Goal: Contribute content: Add original content to the website for others to see

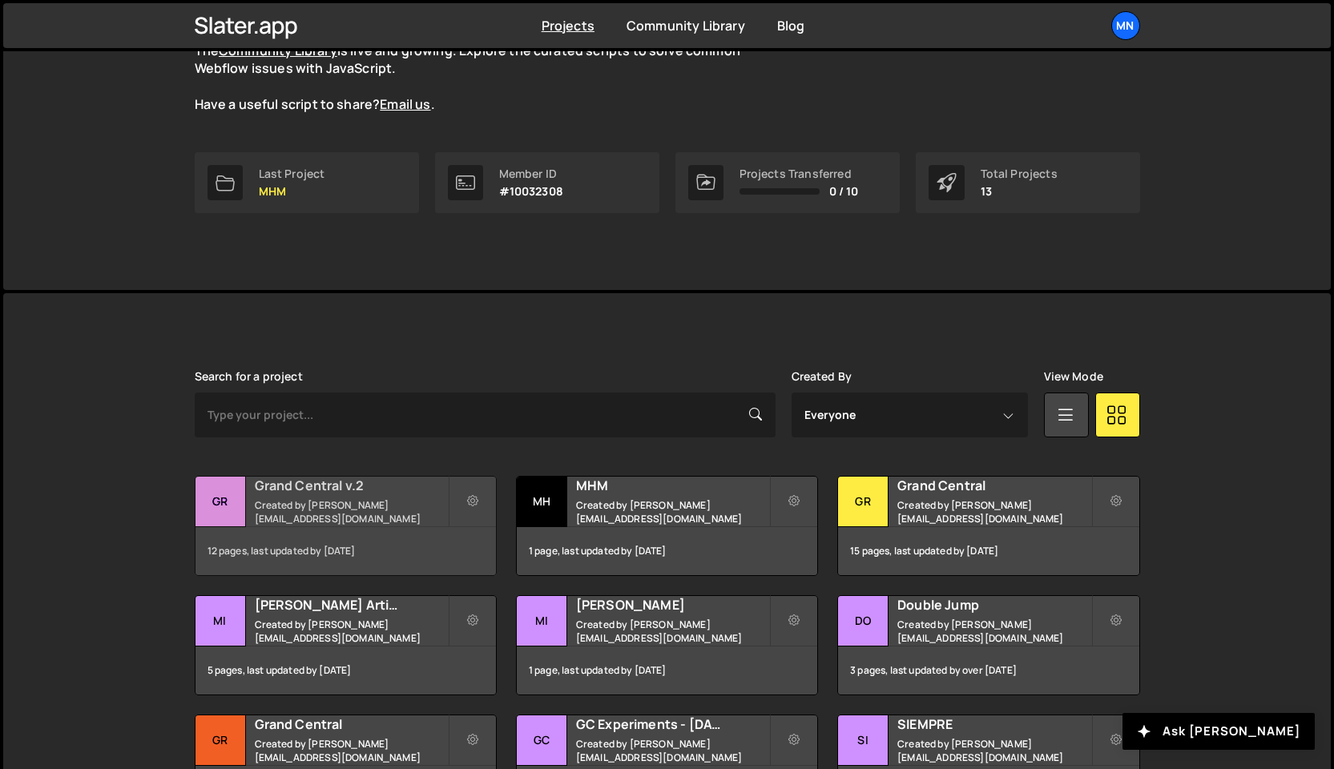
click at [332, 493] on h2 "Grand Central v.2" at bounding box center [351, 486] width 193 height 18
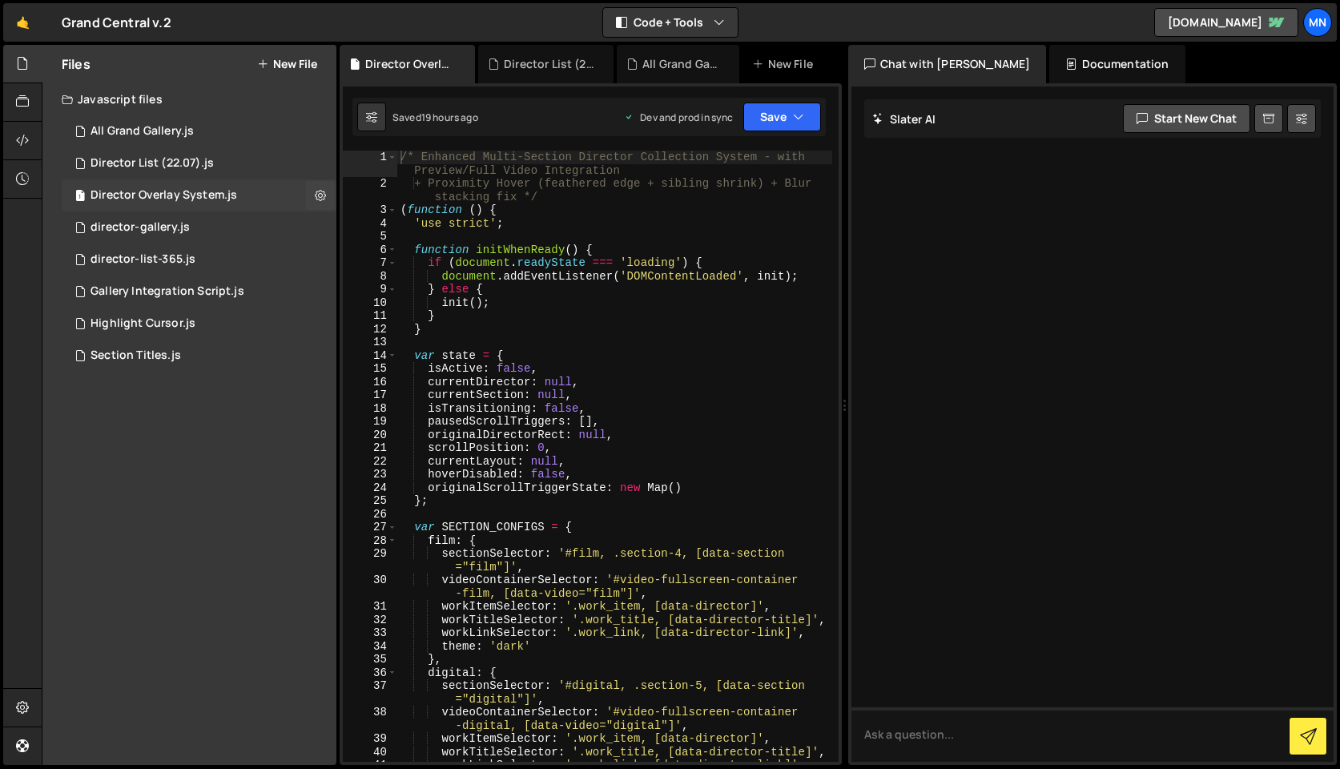
click at [160, 195] on div "Director Overlay System.js" at bounding box center [164, 195] width 147 height 14
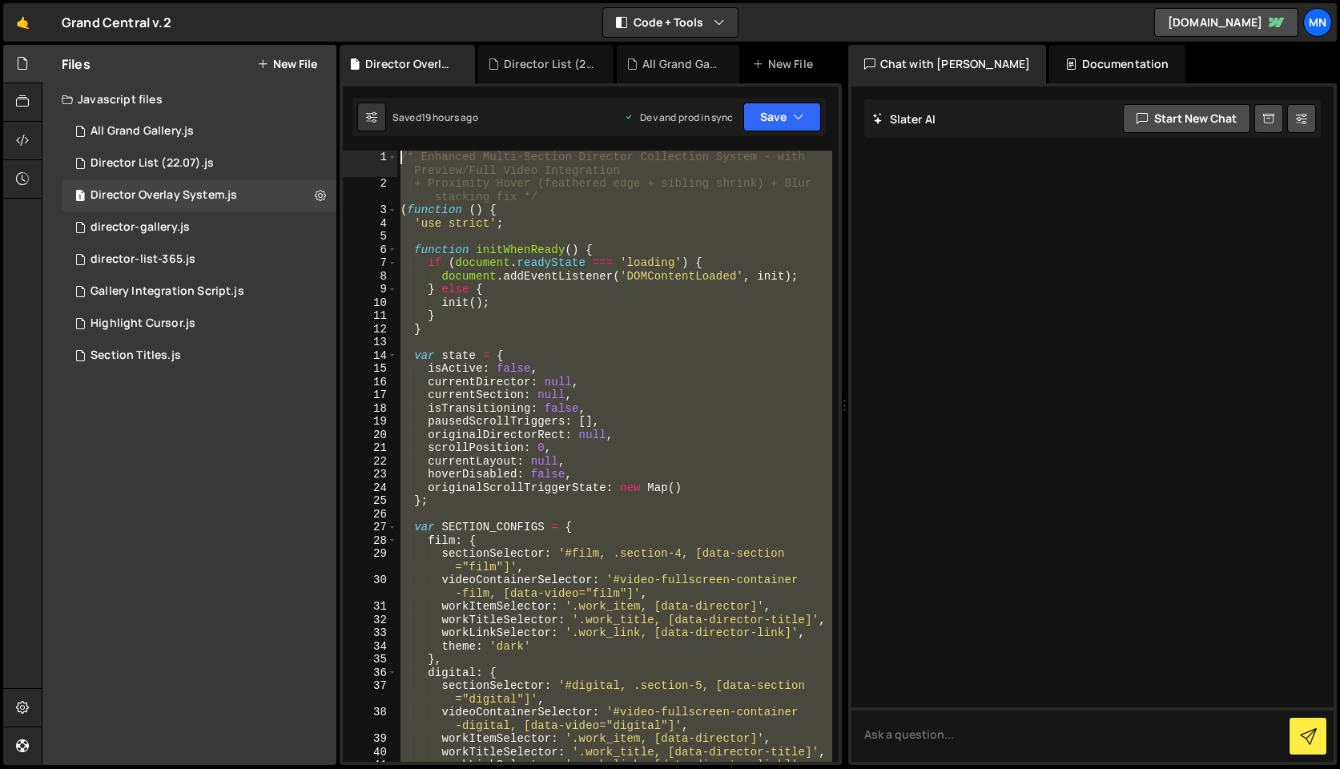
drag, startPoint x: 412, startPoint y: 737, endPoint x: 352, endPoint y: -126, distance: 864.8
click at [352, 0] on html "Projects [GEOGRAPHIC_DATA] Blog [GEOGRAPHIC_DATA] Projects Your Teams Invite te…" at bounding box center [670, 384] width 1340 height 769
paste textarea "})();"
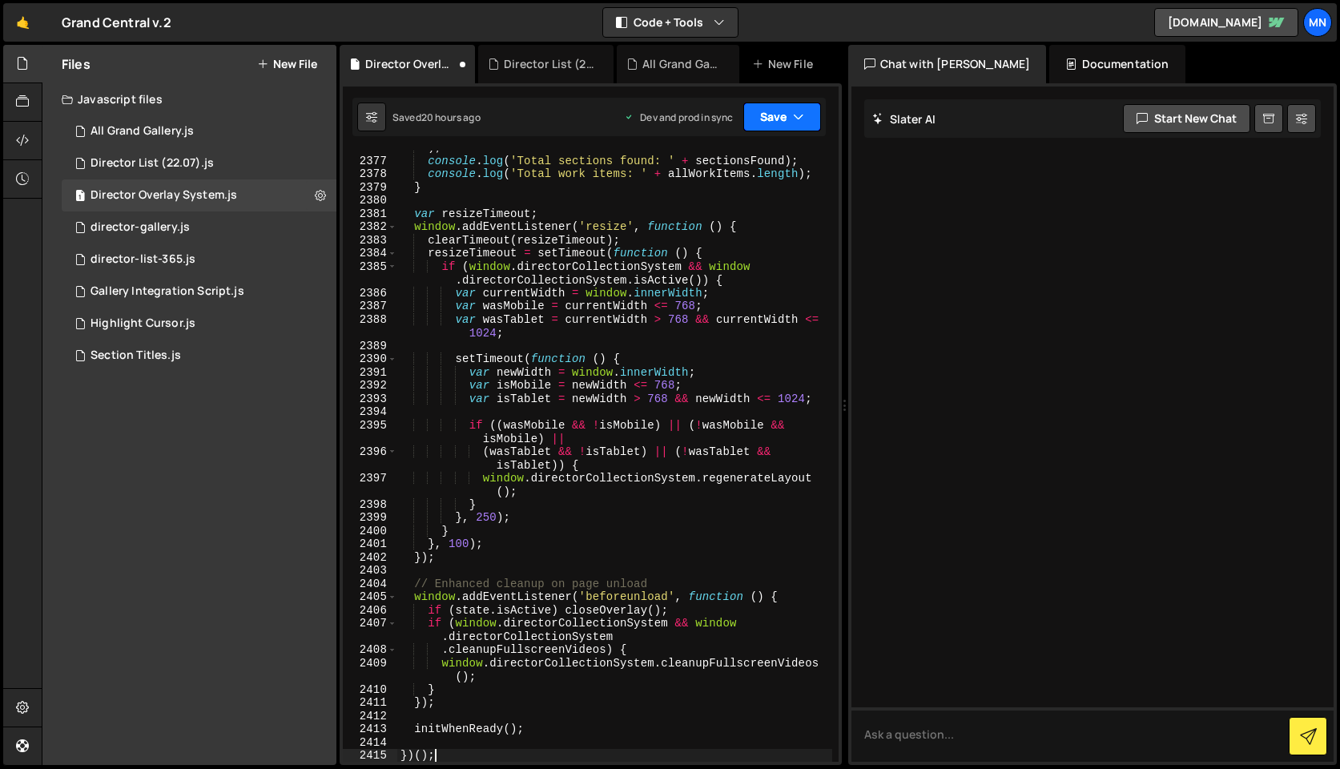
click at [788, 116] on button "Save" at bounding box center [782, 117] width 78 height 29
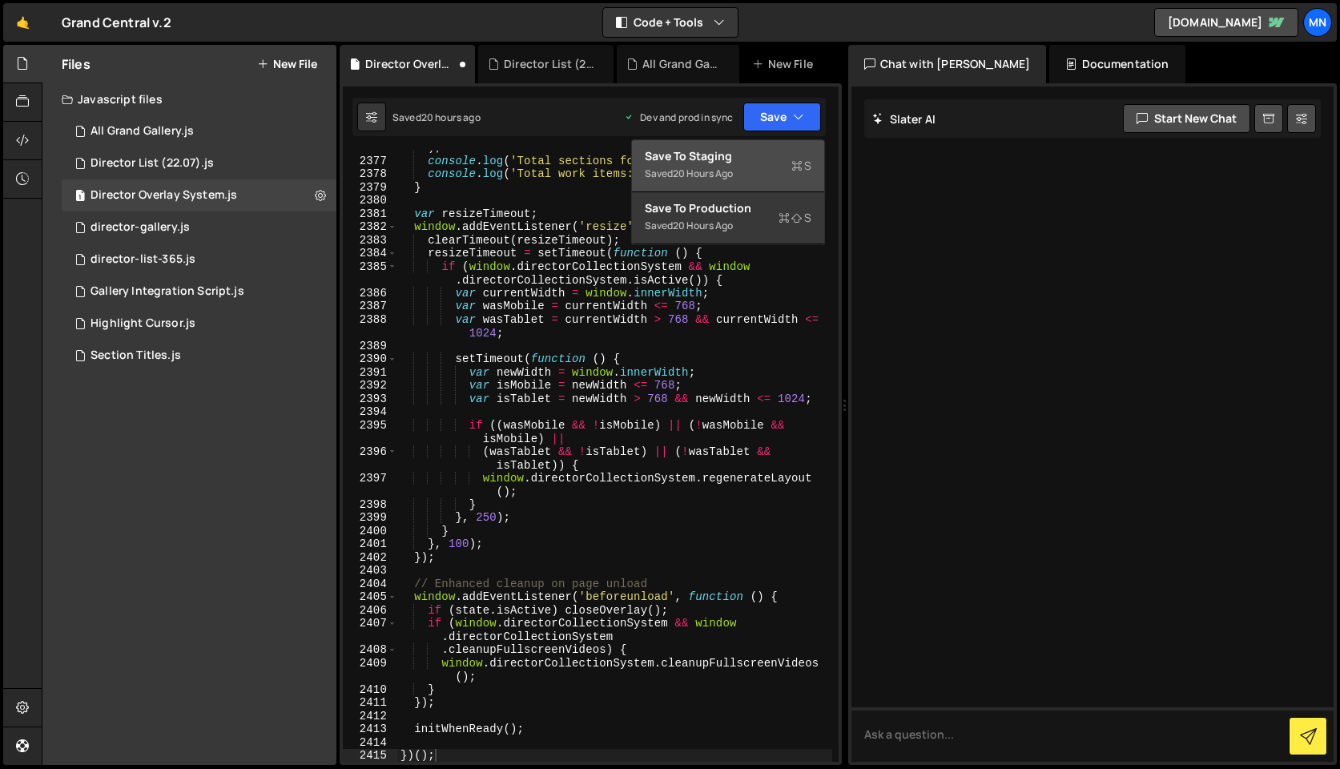
click at [749, 143] on button "Save to Staging S Saved 20 hours ago" at bounding box center [728, 166] width 192 height 52
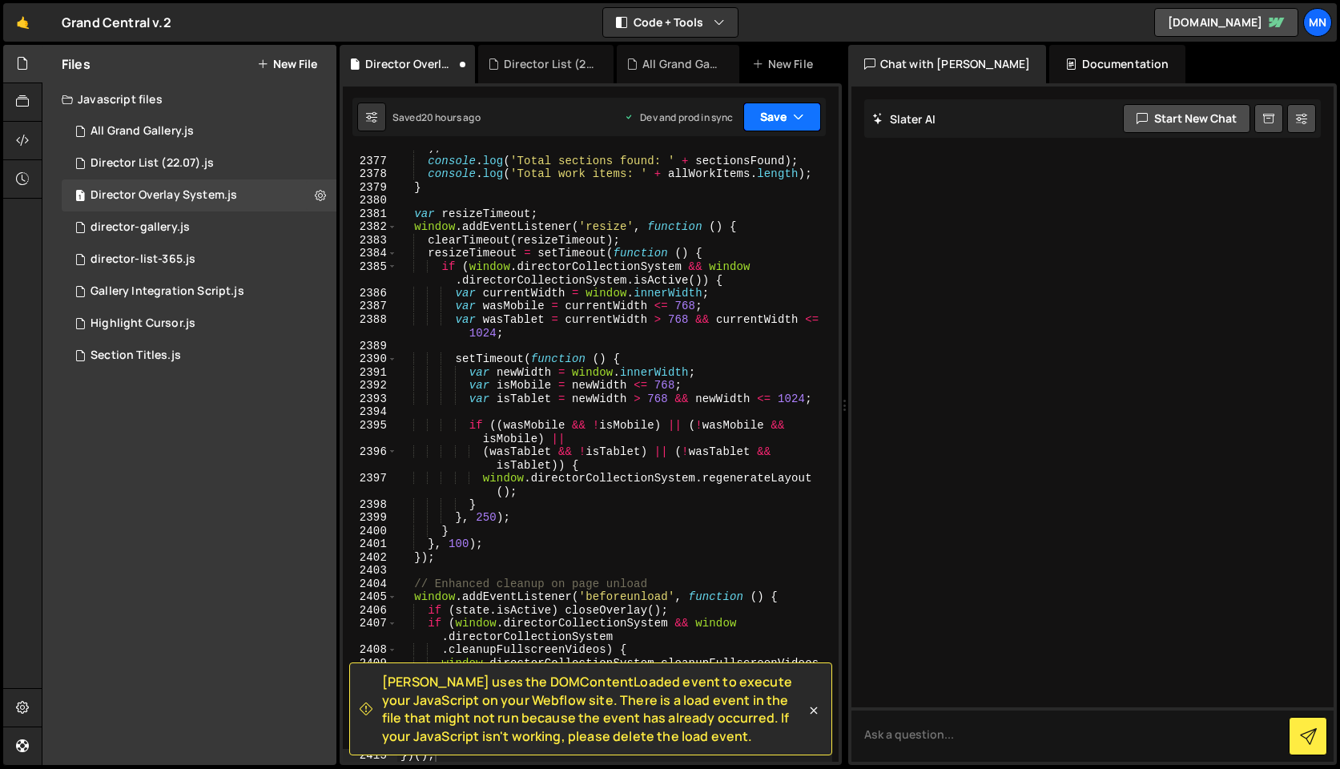
click at [787, 110] on button "Save" at bounding box center [782, 117] width 78 height 29
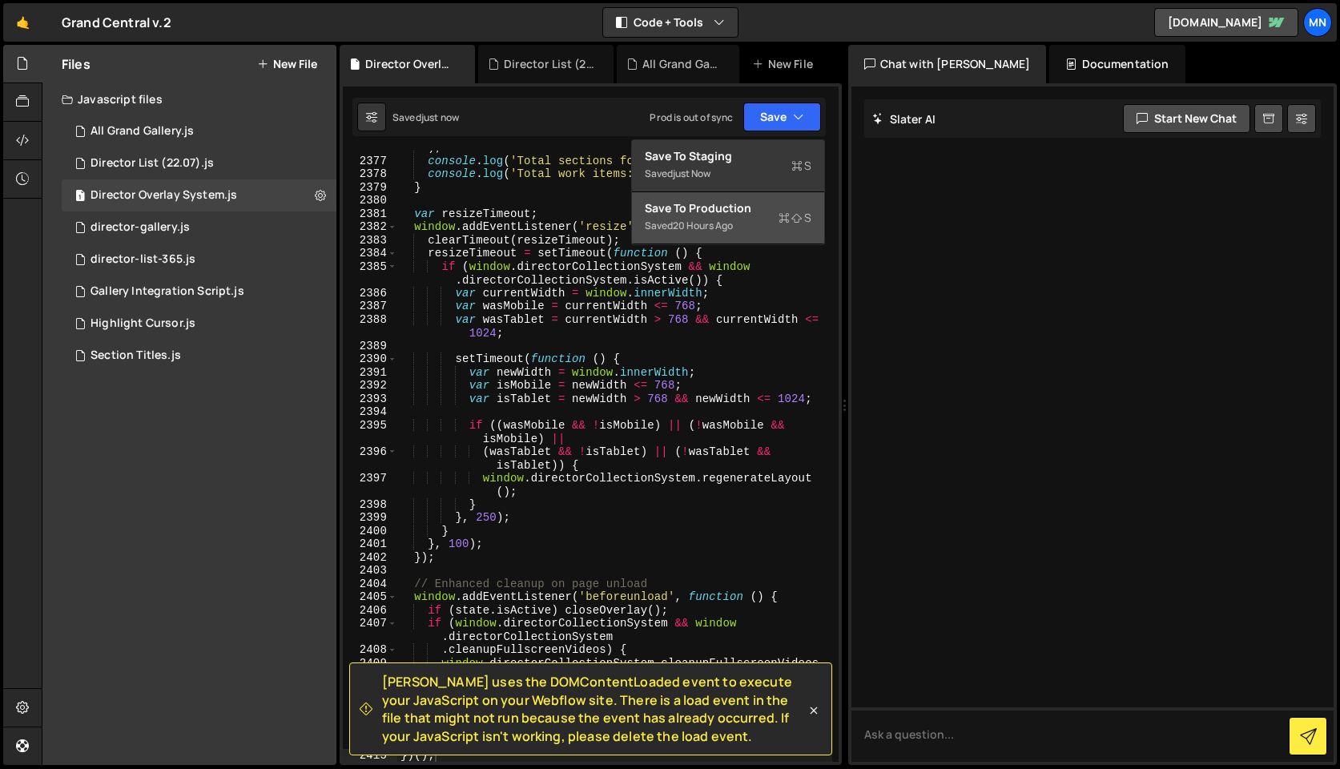
click at [744, 228] on div "Saved 20 hours ago" at bounding box center [728, 225] width 167 height 19
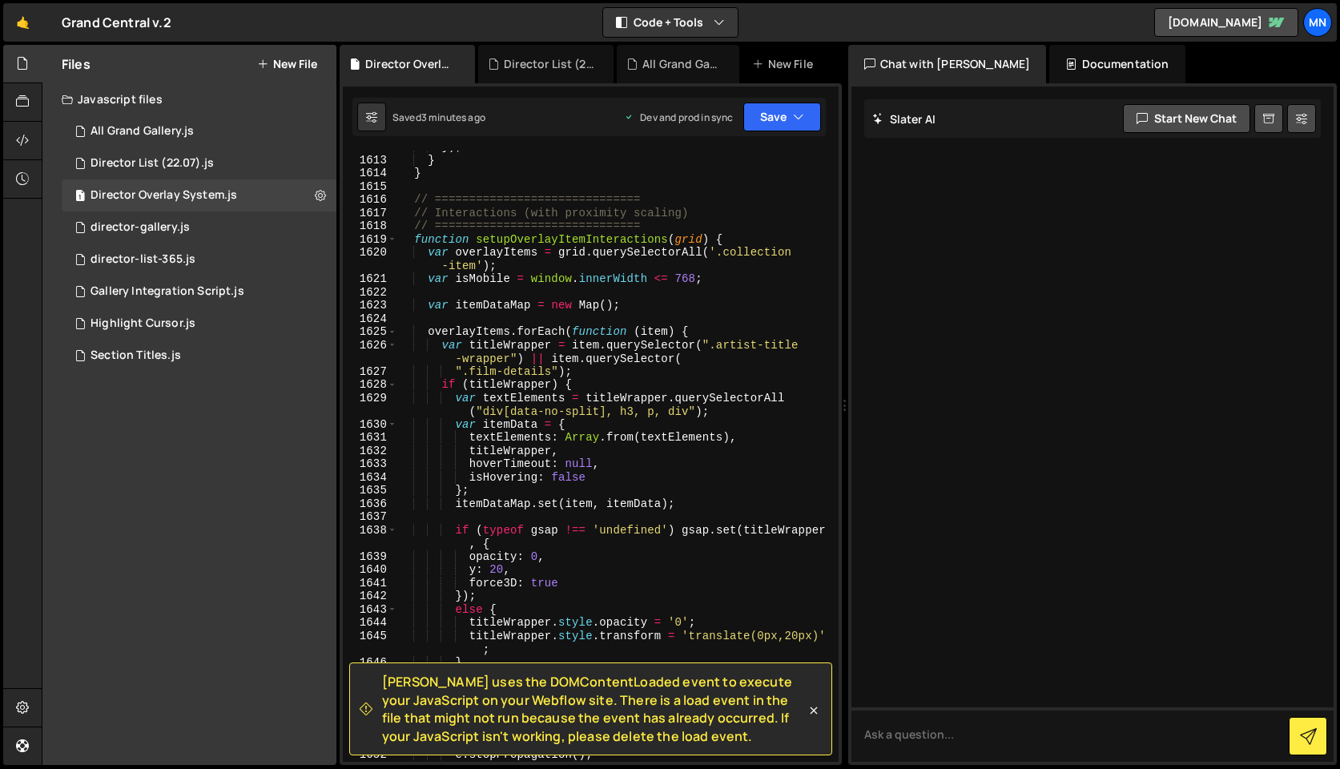
scroll to position [17282, 0]
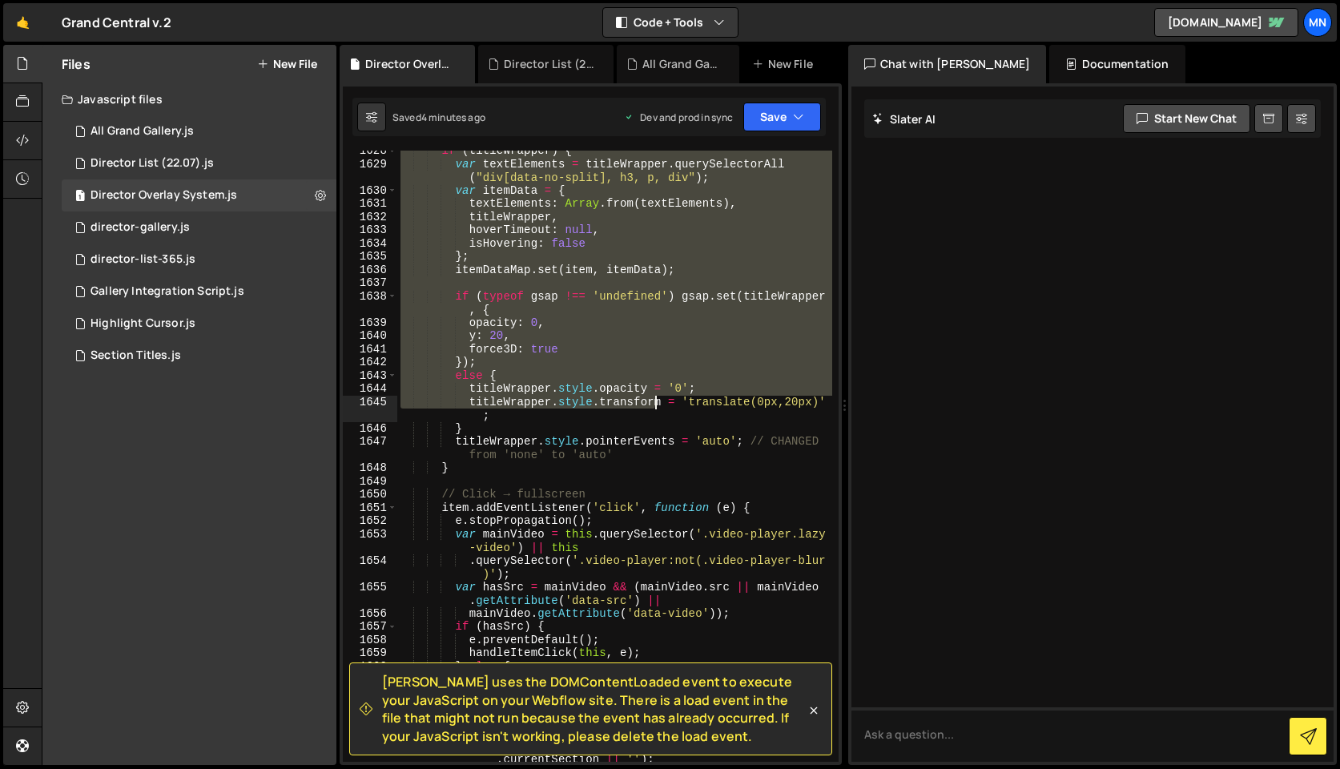
drag, startPoint x: 413, startPoint y: 199, endPoint x: 655, endPoint y: 395, distance: 311.0
click at [655, 395] on div "if ( titleWrapper ) { var textElements = titleWrapper . querySelectorAll ( "div…" at bounding box center [614, 469] width 435 height 651
type textarea "else { titleWrapper.style.opacity = '0';"
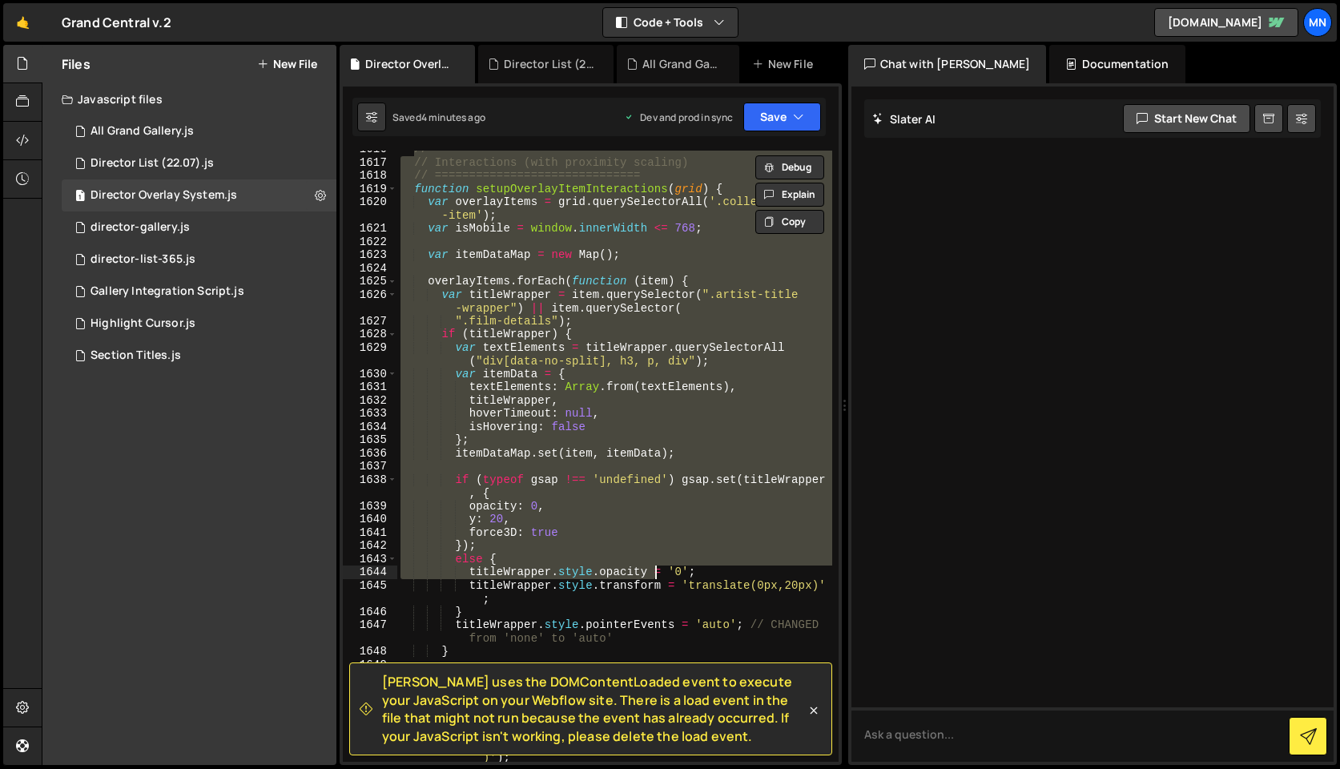
scroll to position [17304, 0]
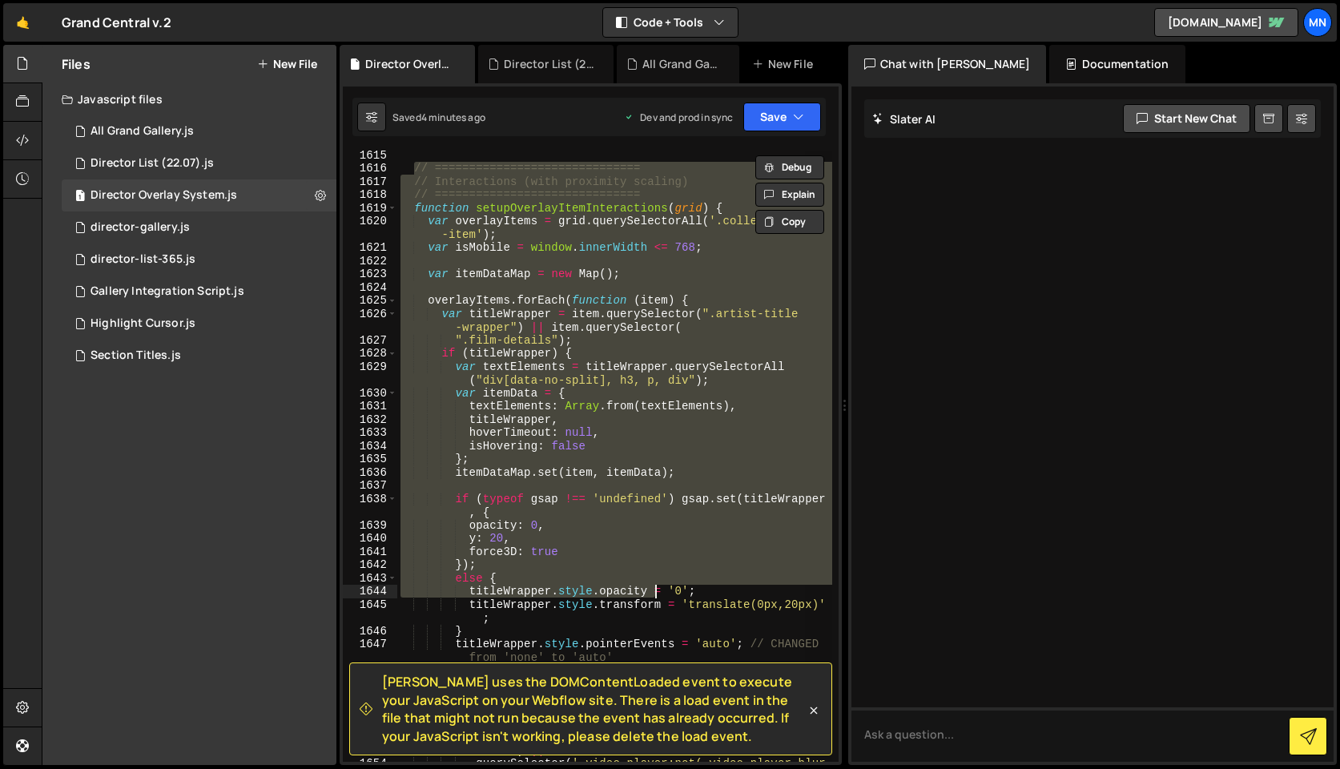
drag, startPoint x: 550, startPoint y: 290, endPoint x: 500, endPoint y: 296, distance: 50.8
click at [550, 290] on div "// ============================== // Interactions (with proximity scaling) // =…" at bounding box center [614, 456] width 435 height 611
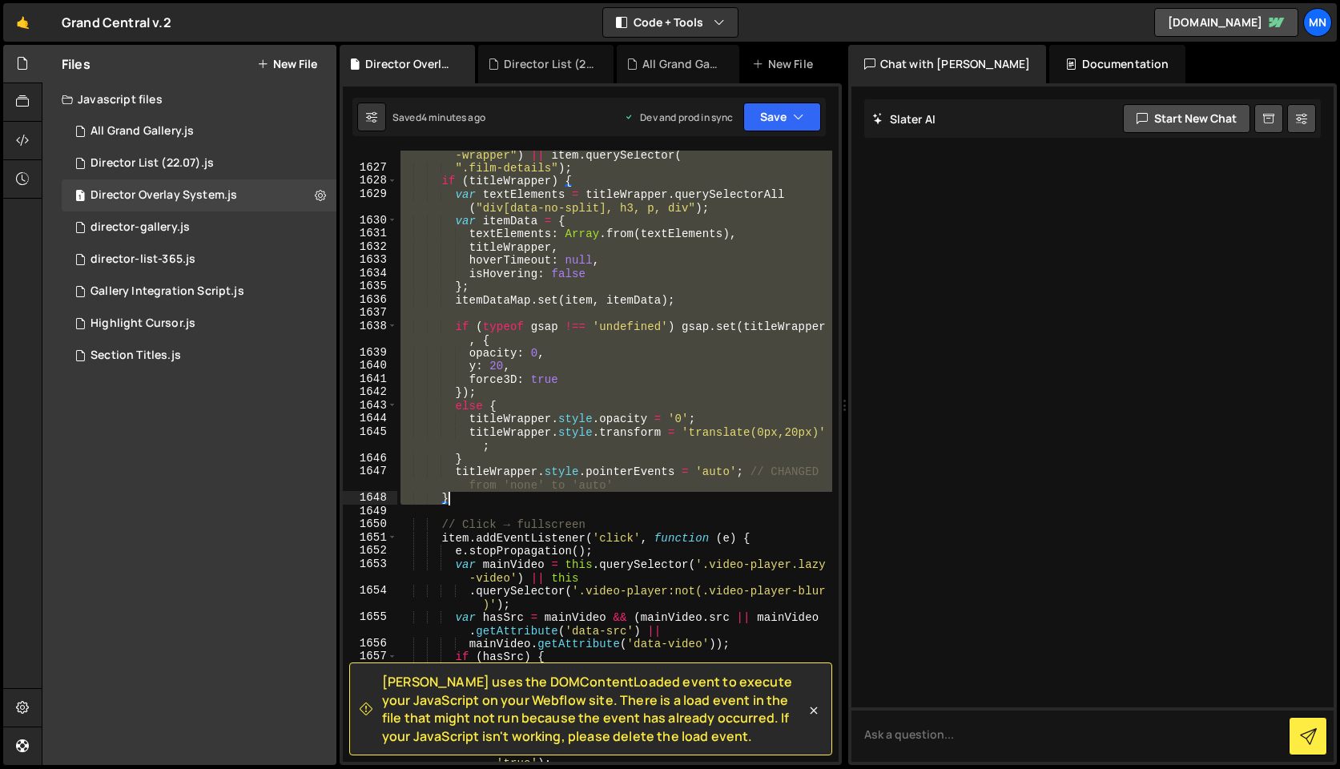
scroll to position [17432, 0]
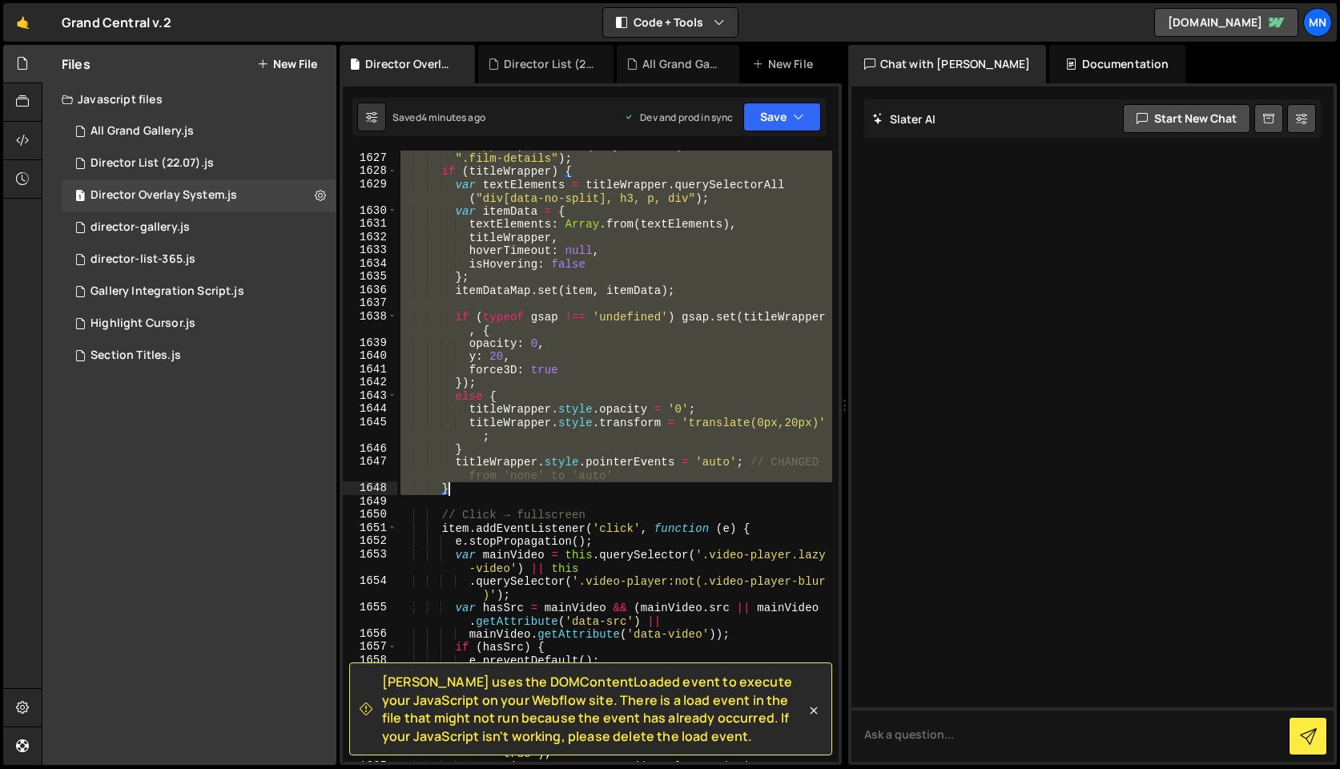
drag, startPoint x: 428, startPoint y: 299, endPoint x: 473, endPoint y: 492, distance: 198.2
click at [473, 493] on div "var titleWrapper = item . querySelector ( ".artist-title -wrapper" ) || item . …" at bounding box center [614, 457] width 435 height 664
type textarea "titleWrapper.style.pointerEvents = 'auto'; // CHANGED from 'none' to 'auto' }"
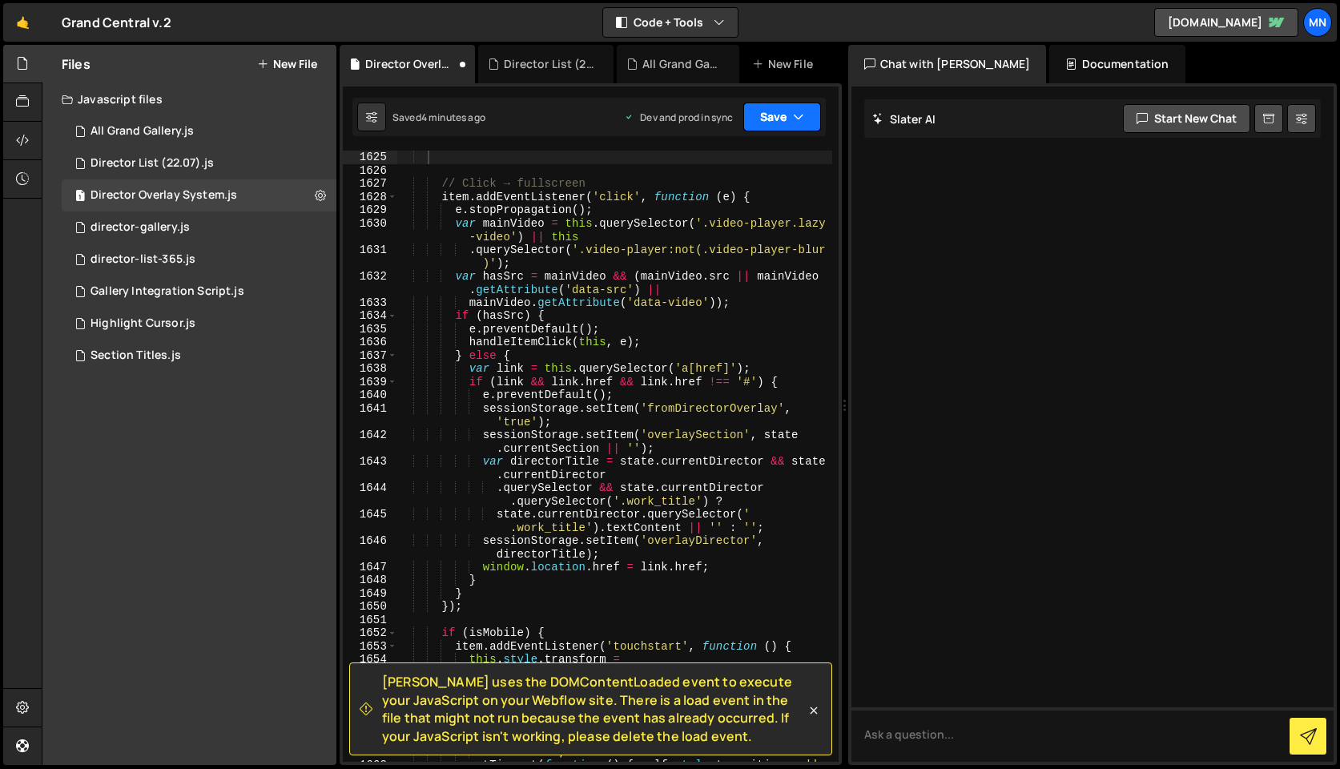
click at [771, 107] on button "Save" at bounding box center [782, 117] width 78 height 29
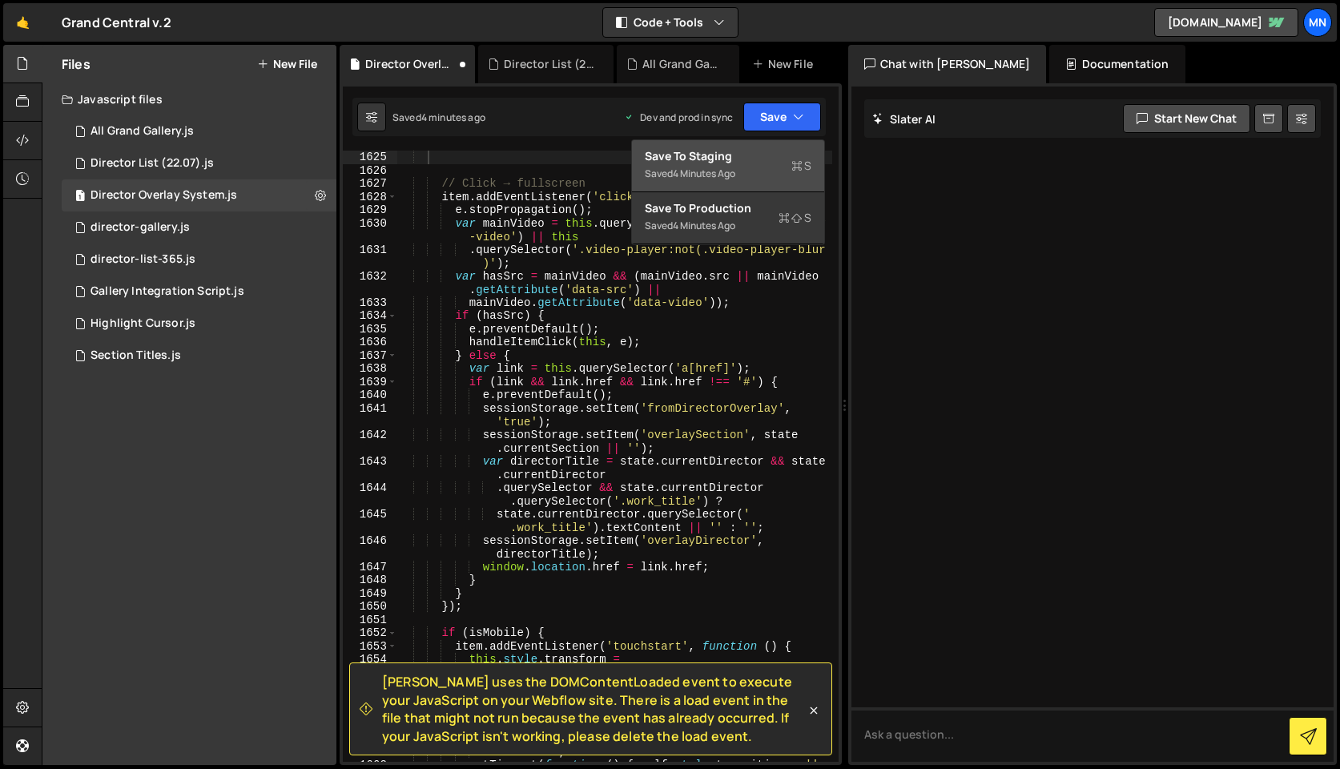
click at [756, 149] on div "Save to Staging S" at bounding box center [728, 156] width 167 height 16
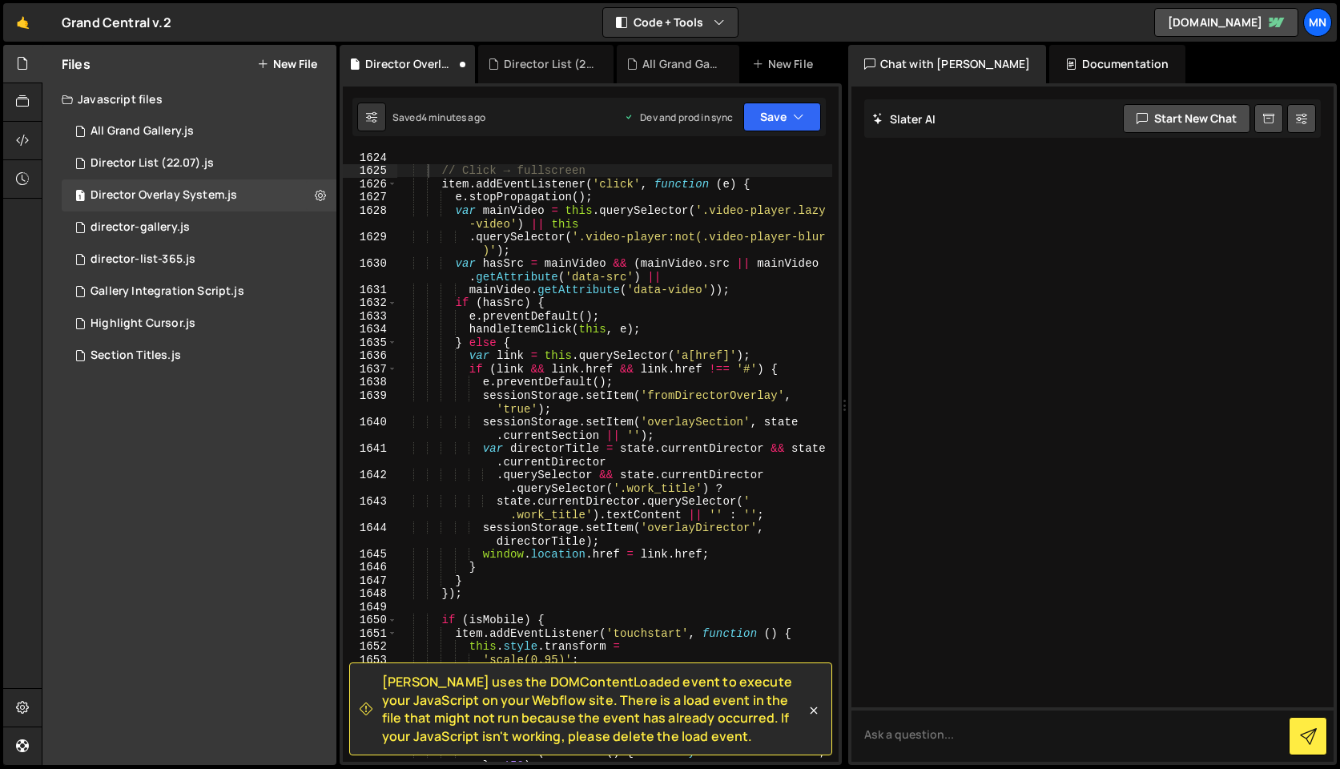
scroll to position [17740, 0]
click at [788, 112] on button "Save" at bounding box center [782, 117] width 78 height 29
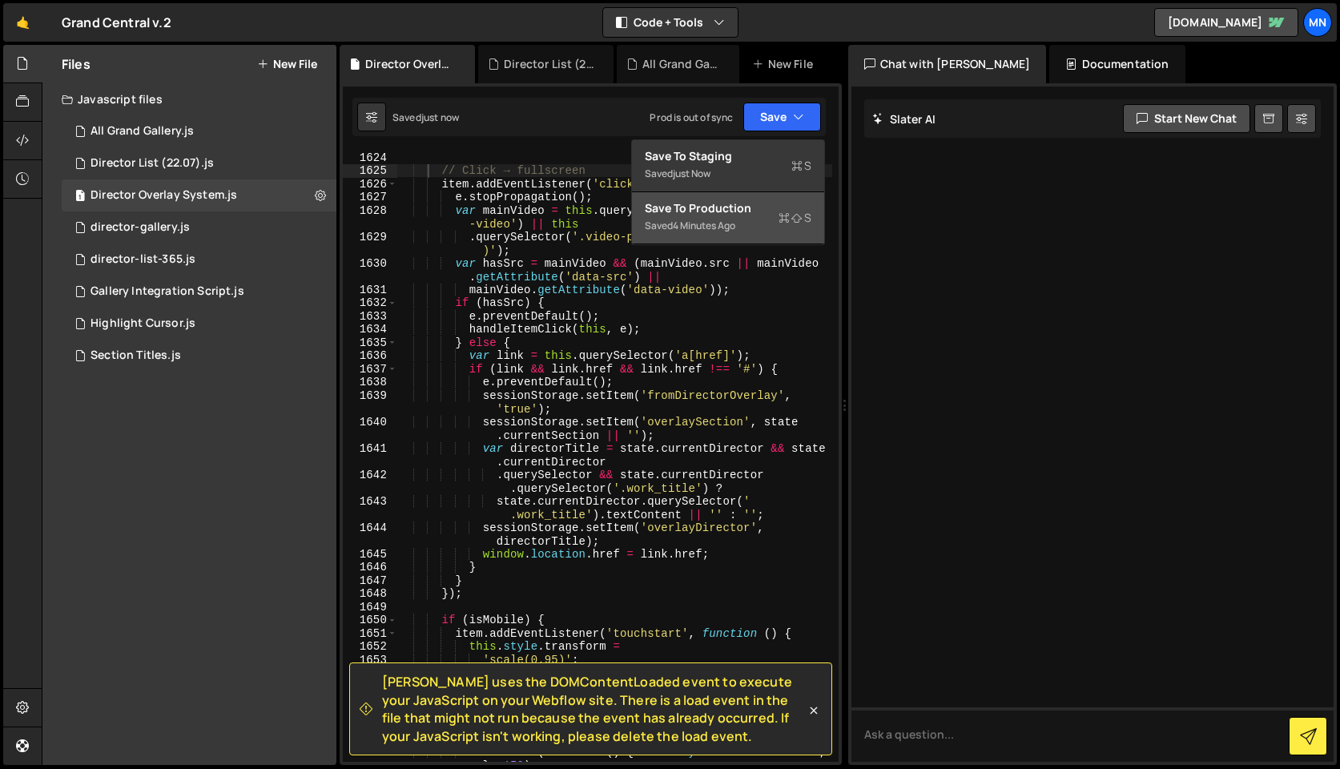
click at [755, 227] on div "Saved 4 minutes ago" at bounding box center [728, 225] width 167 height 19
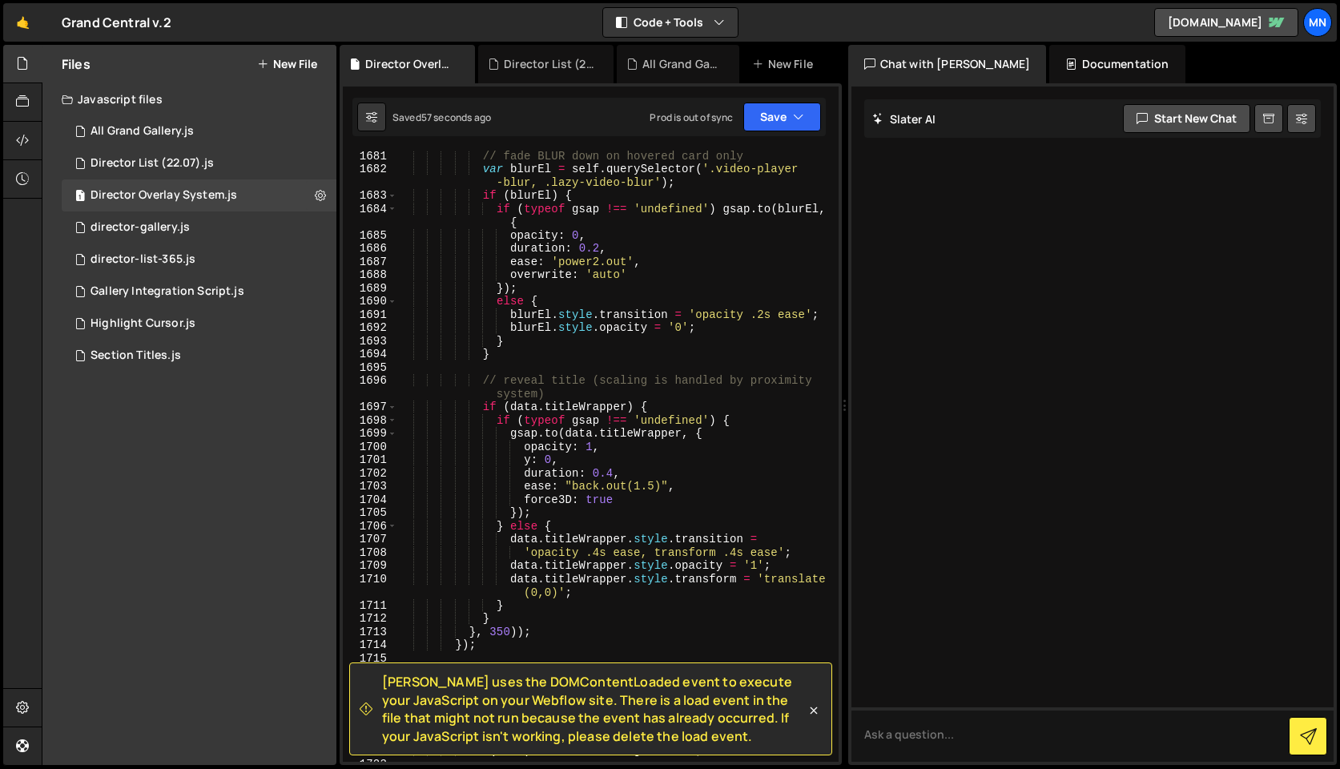
scroll to position [18449, 0]
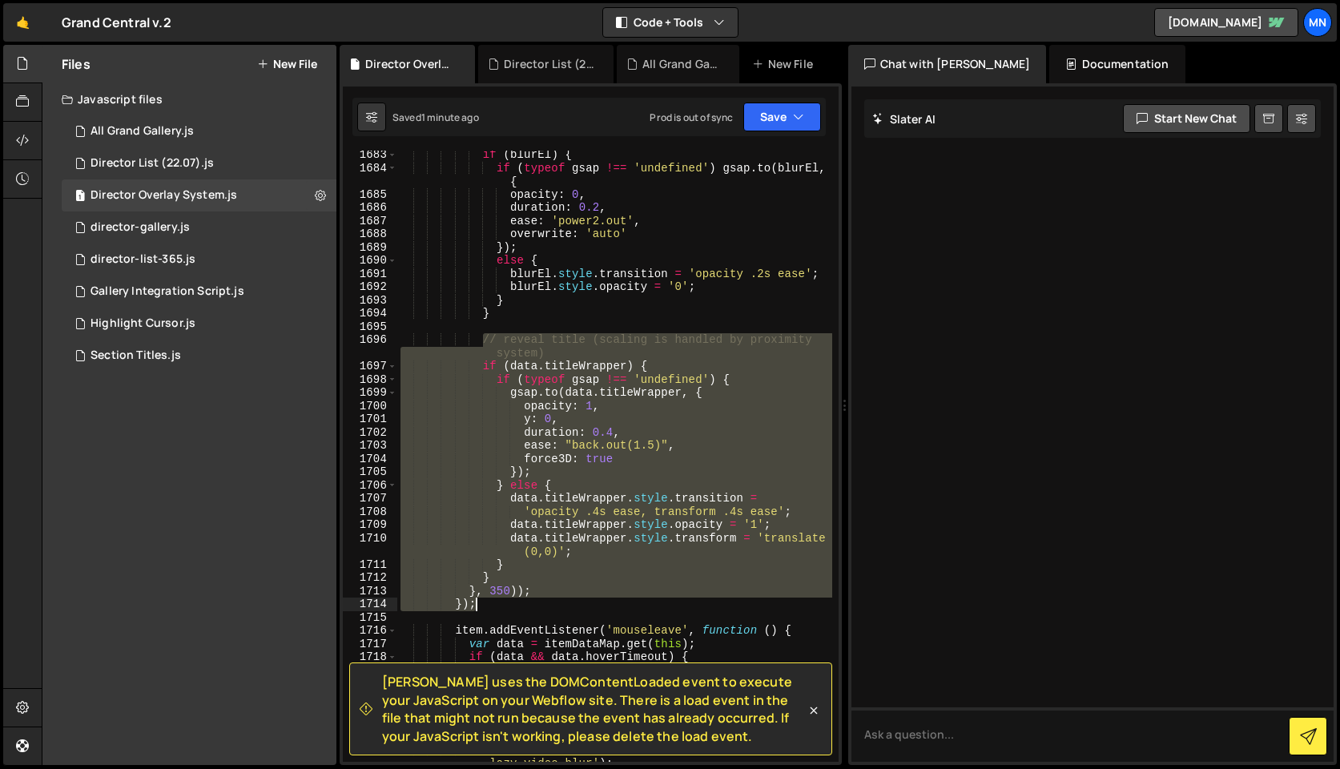
drag, startPoint x: 485, startPoint y: 339, endPoint x: 494, endPoint y: 603, distance: 264.5
click at [494, 603] on div "if ( blurEl ) { if ( typeof gsap !== 'undefined' ) gsap . to ( blurEl , { opaci…" at bounding box center [614, 467] width 435 height 638
type textarea "}, 350)); });"
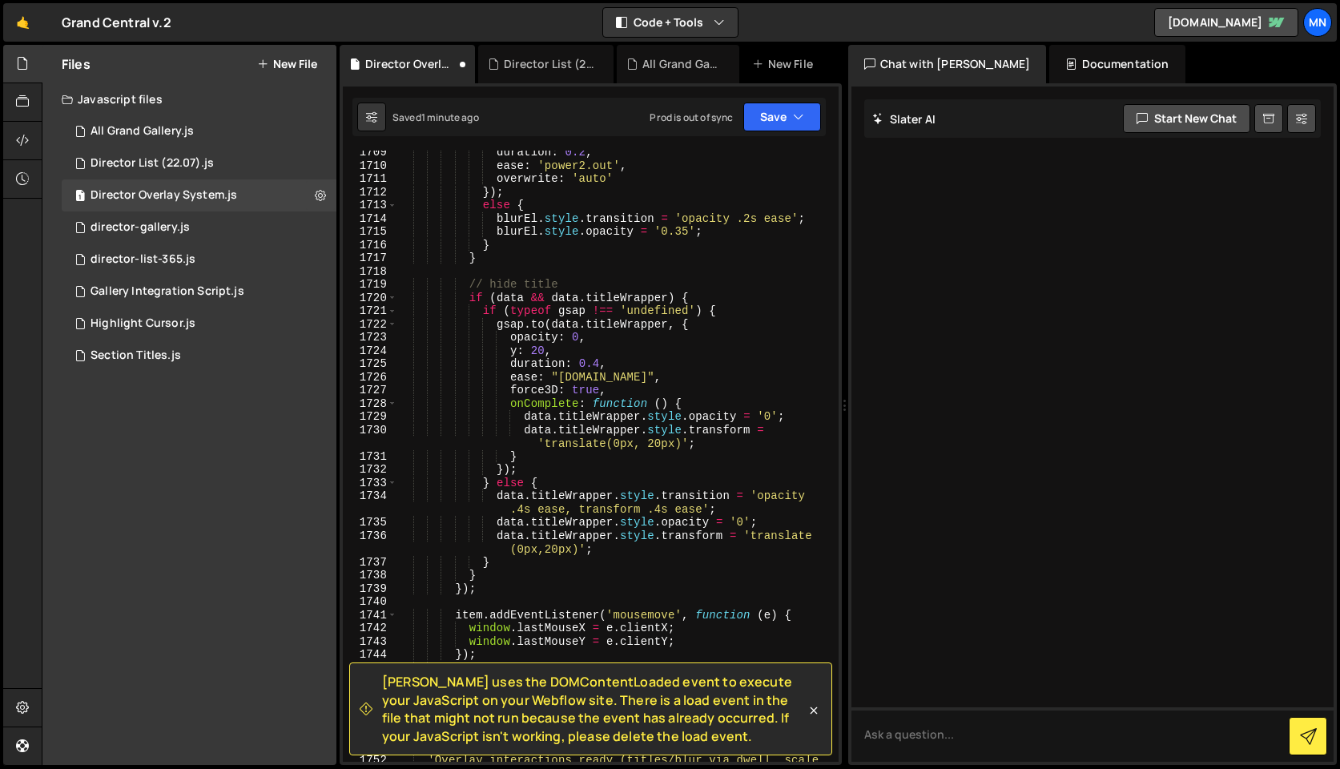
scroll to position [18882, 0]
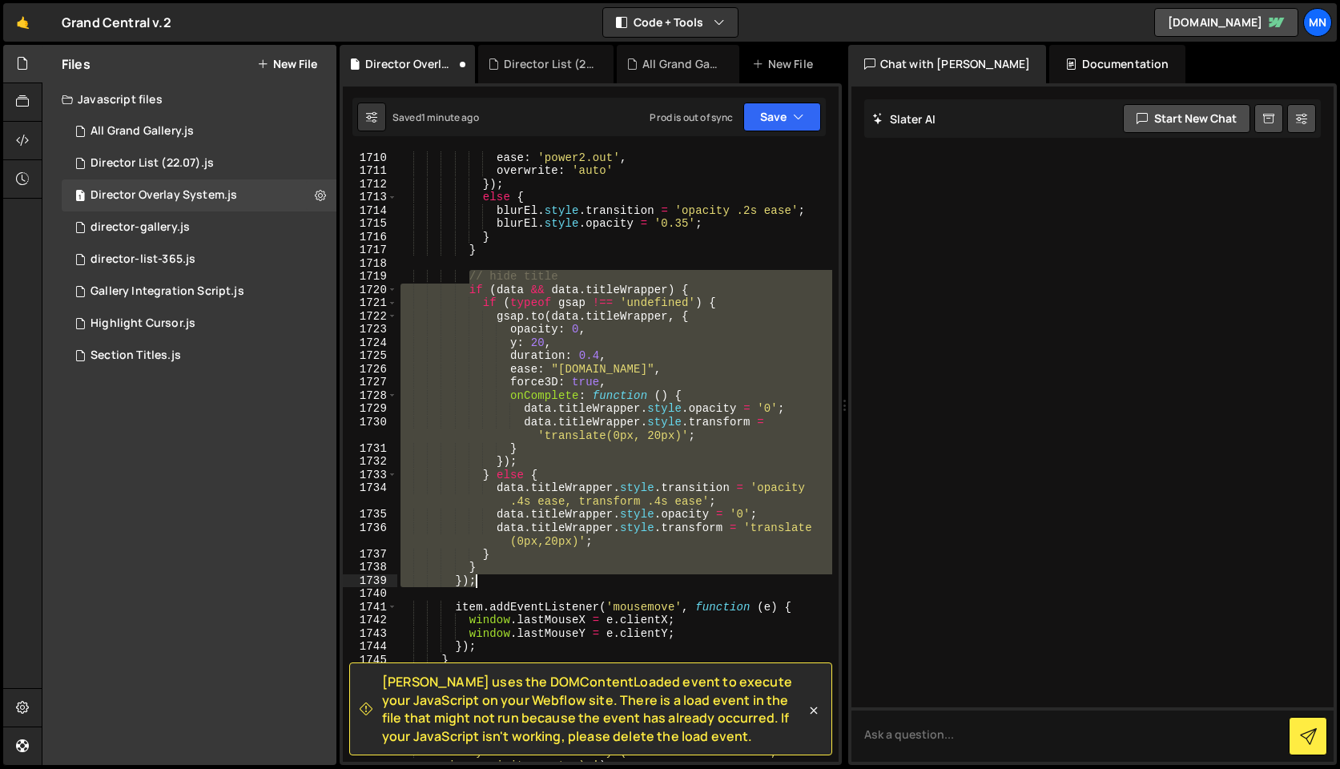
drag, startPoint x: 470, startPoint y: 275, endPoint x: 560, endPoint y: 575, distance: 313.5
click at [560, 575] on div "duration : 0.2 , ease : 'power2.out' , overwrite : 'auto' }) ; else { blurEl . …" at bounding box center [614, 463] width 435 height 651
type textarea "} });"
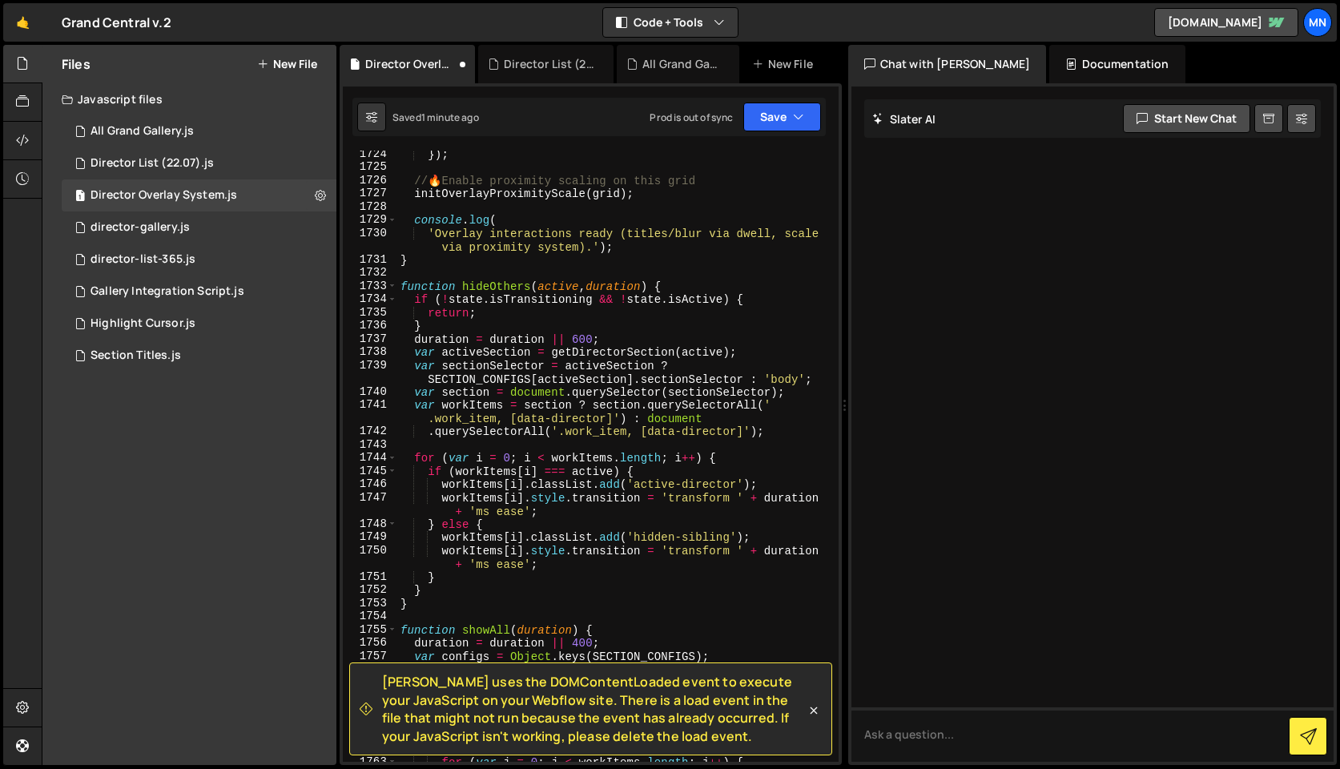
scroll to position [19228, 0]
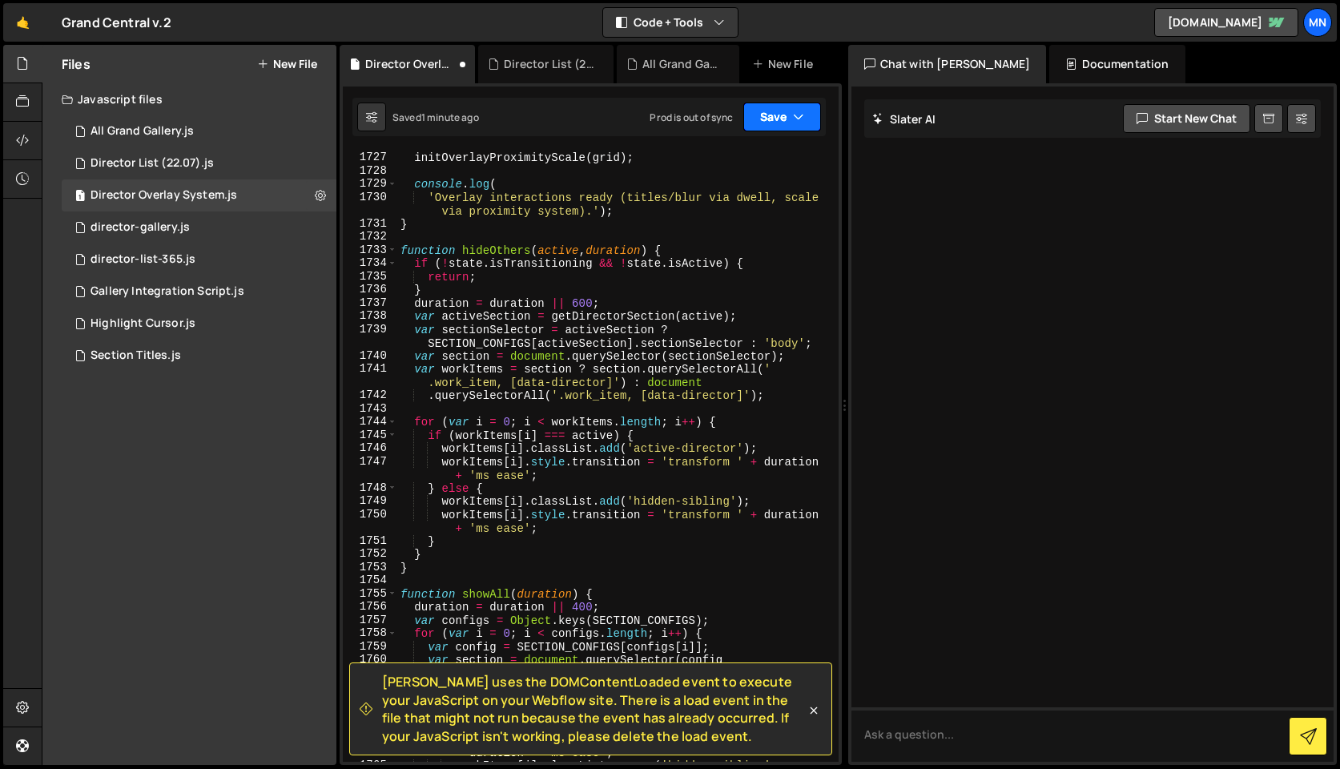
click at [787, 119] on button "Save" at bounding box center [782, 117] width 78 height 29
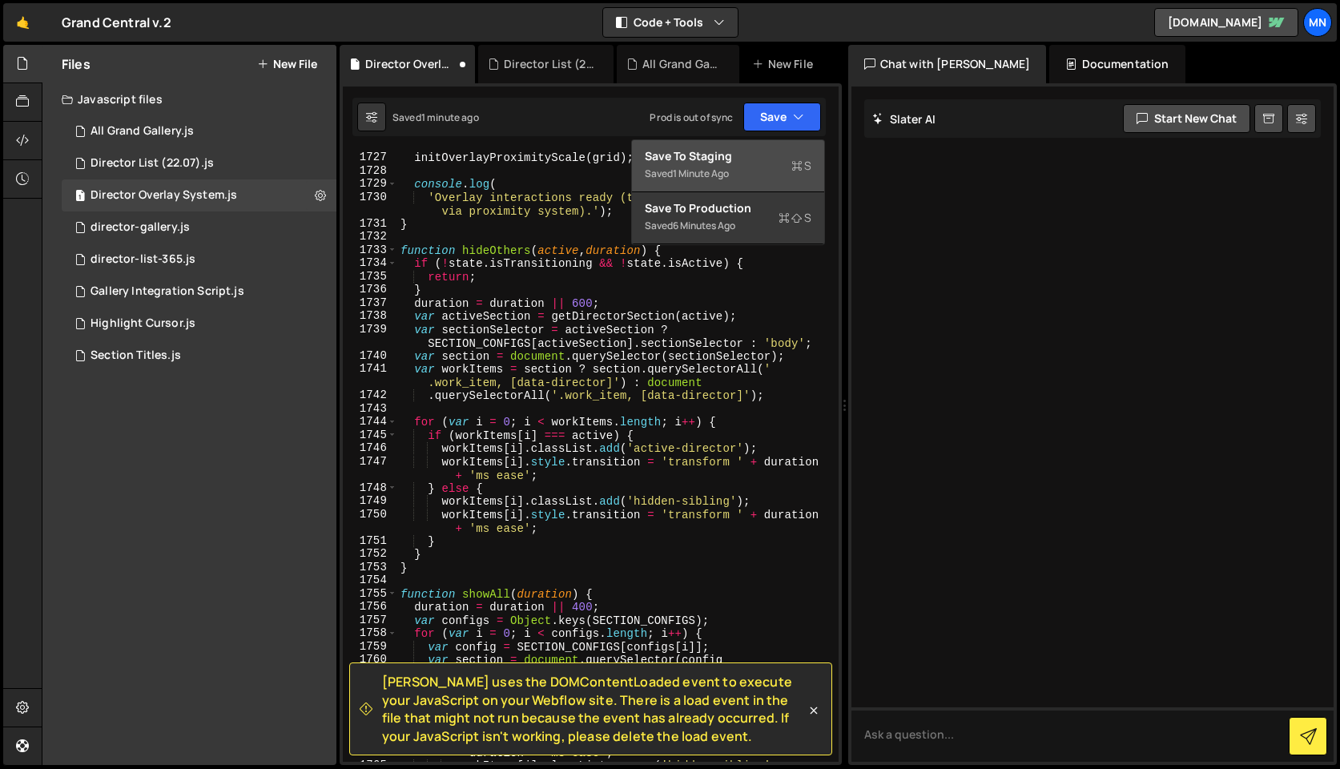
click at [754, 165] on div "Saved 1 minute ago" at bounding box center [728, 173] width 167 height 19
type textarea "}"
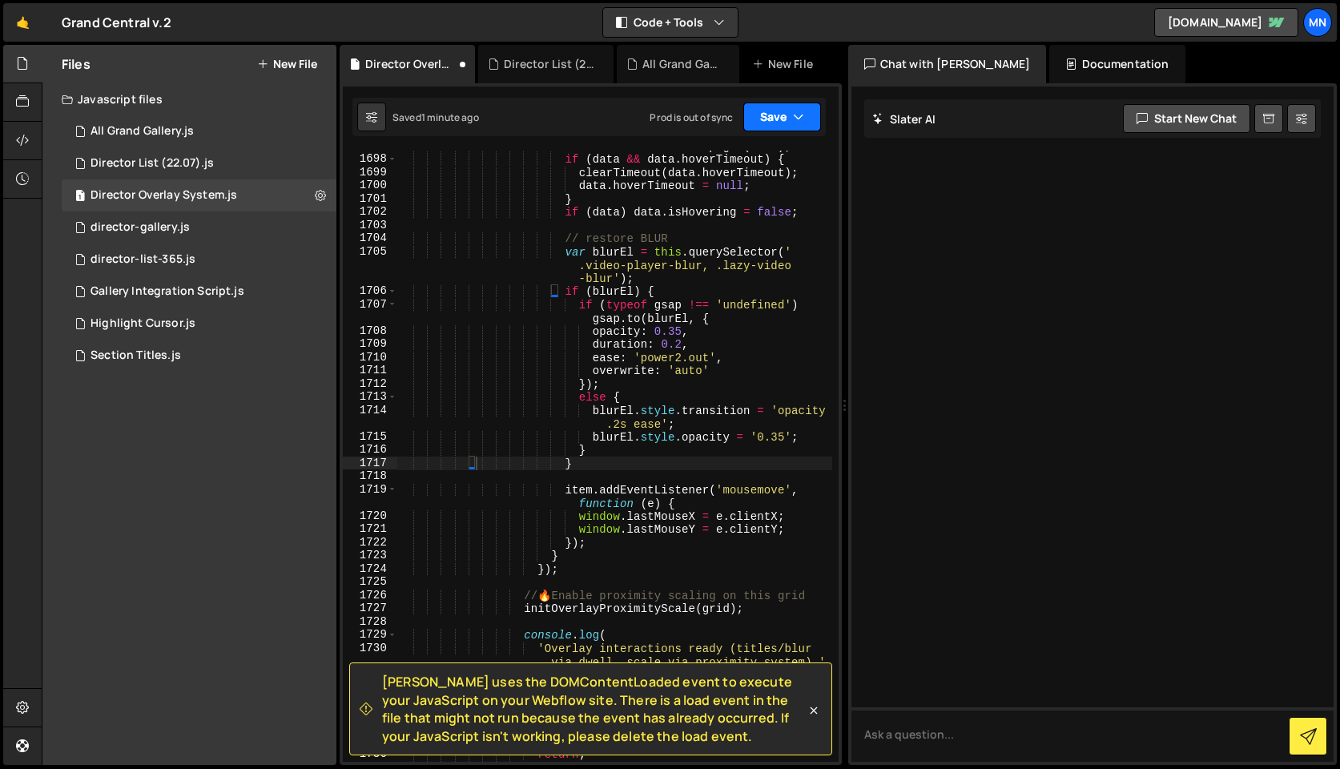
scroll to position [17964, 0]
click at [790, 107] on button "Save" at bounding box center [782, 117] width 78 height 29
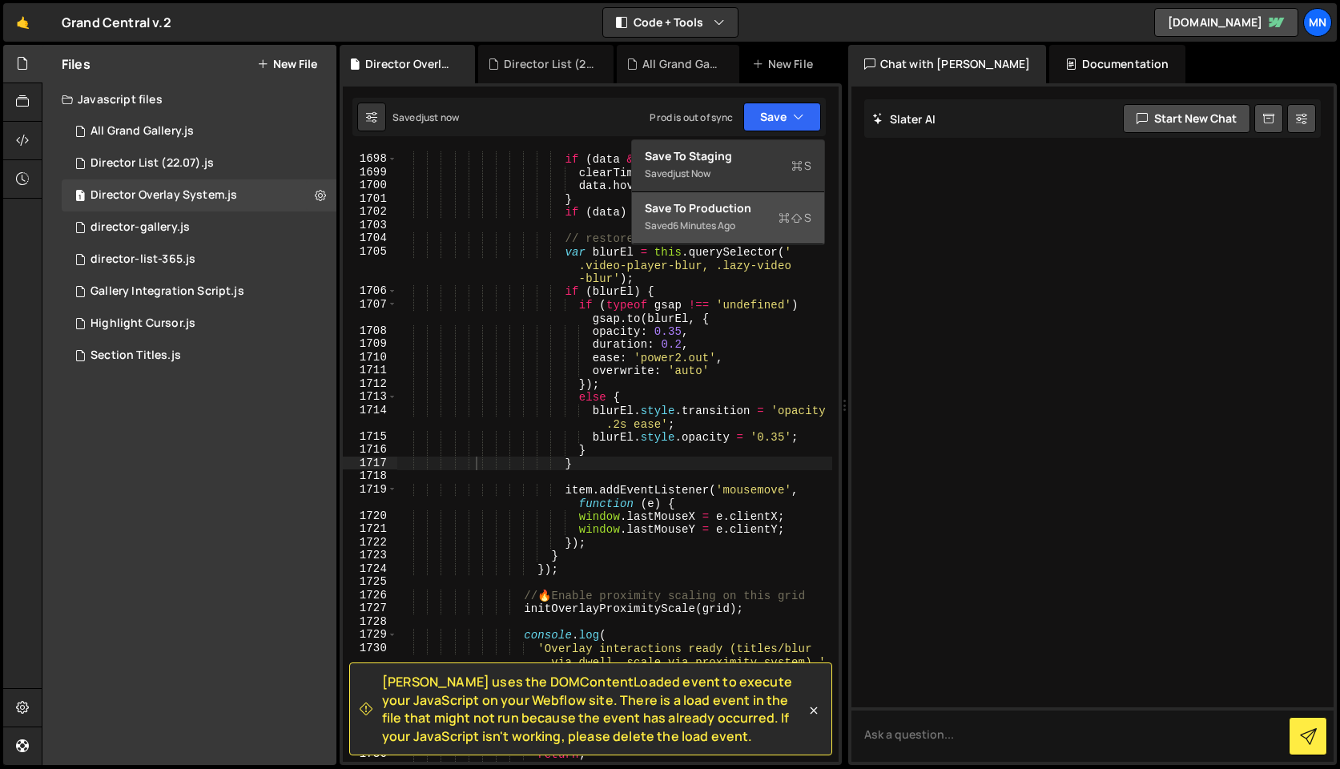
click at [755, 239] on button "Save to Production S Saved 6 minutes ago" at bounding box center [728, 218] width 192 height 52
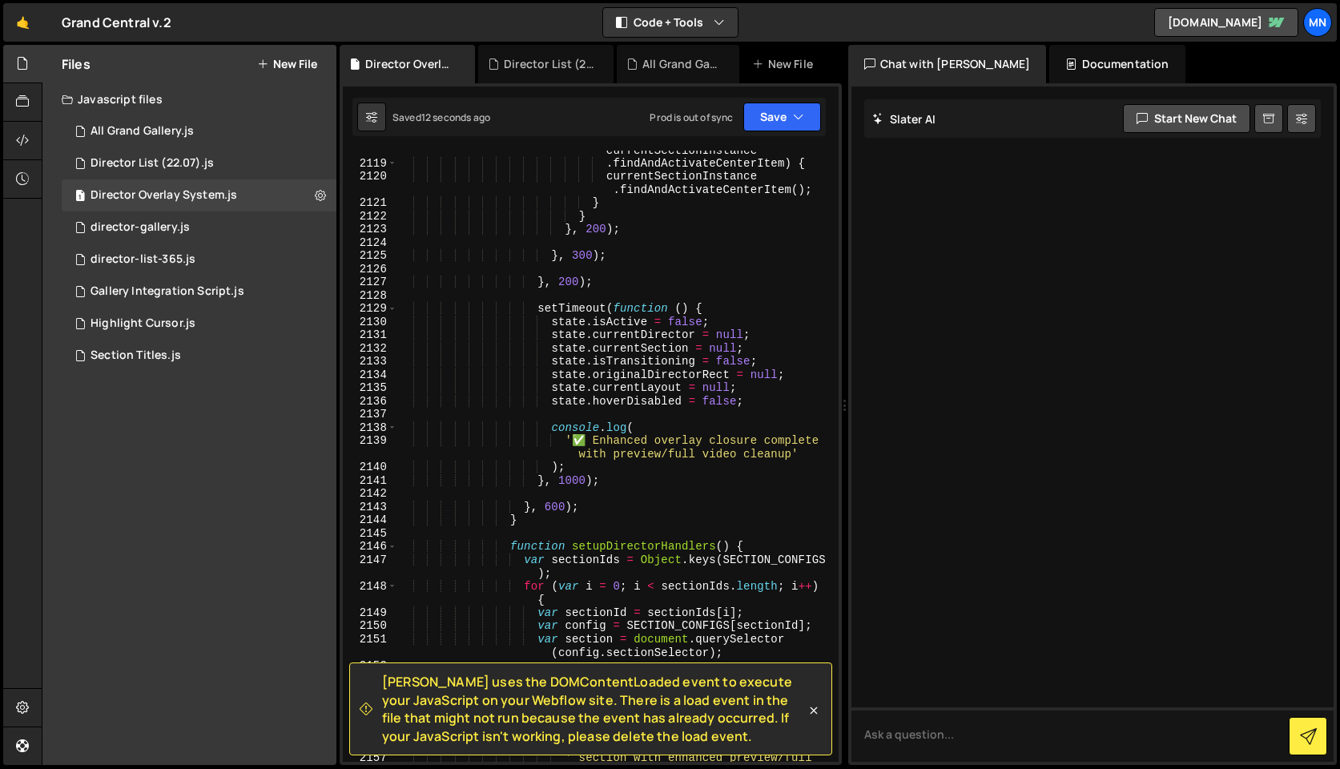
scroll to position [23040, 0]
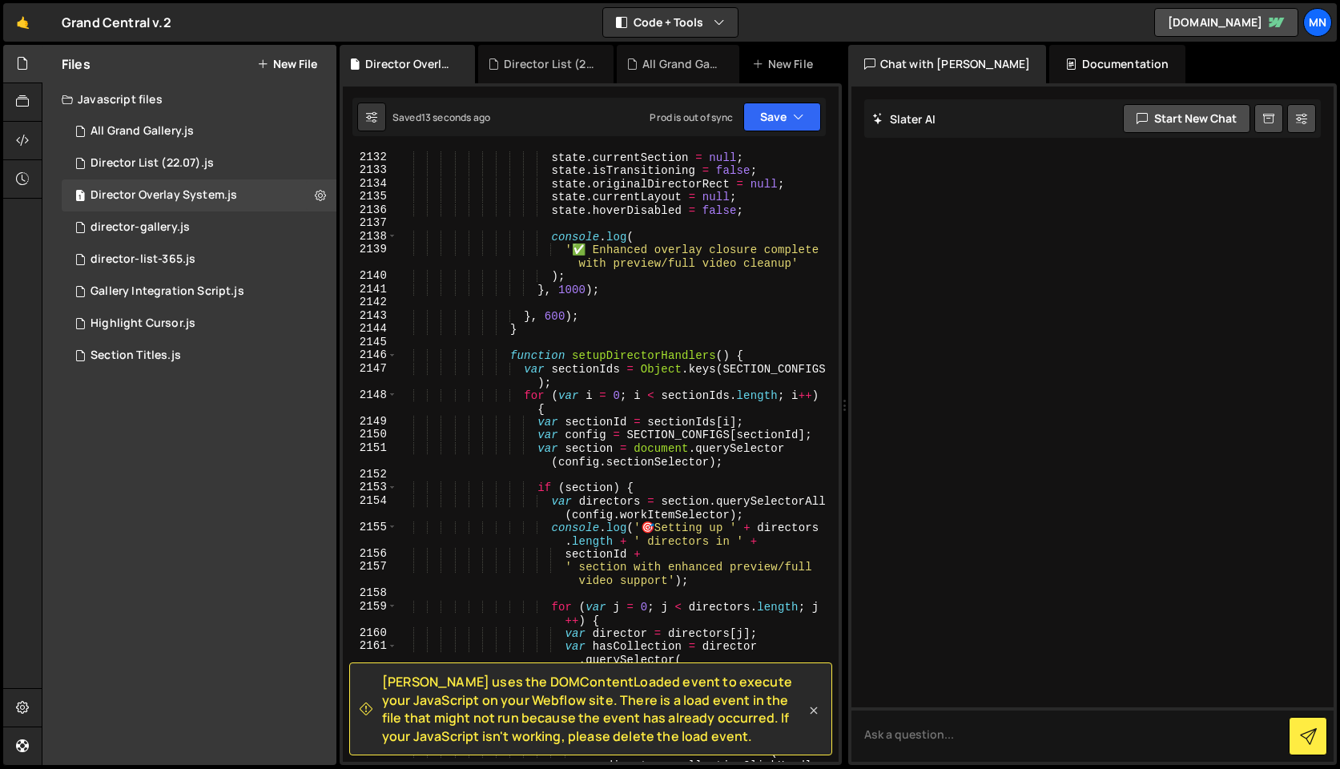
drag, startPoint x: 816, startPoint y: 710, endPoint x: 738, endPoint y: 670, distance: 87.4
click at [815, 710] on icon at bounding box center [814, 710] width 16 height 16
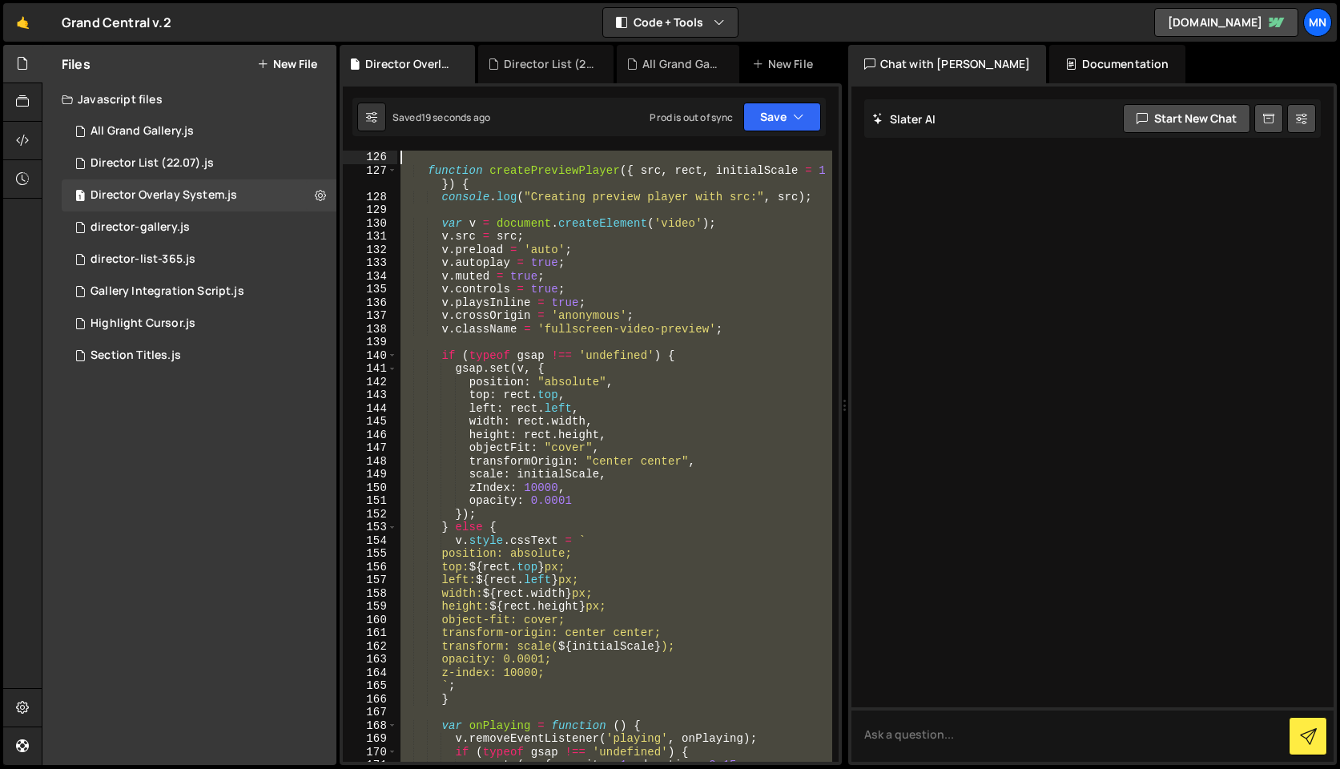
scroll to position [0, 0]
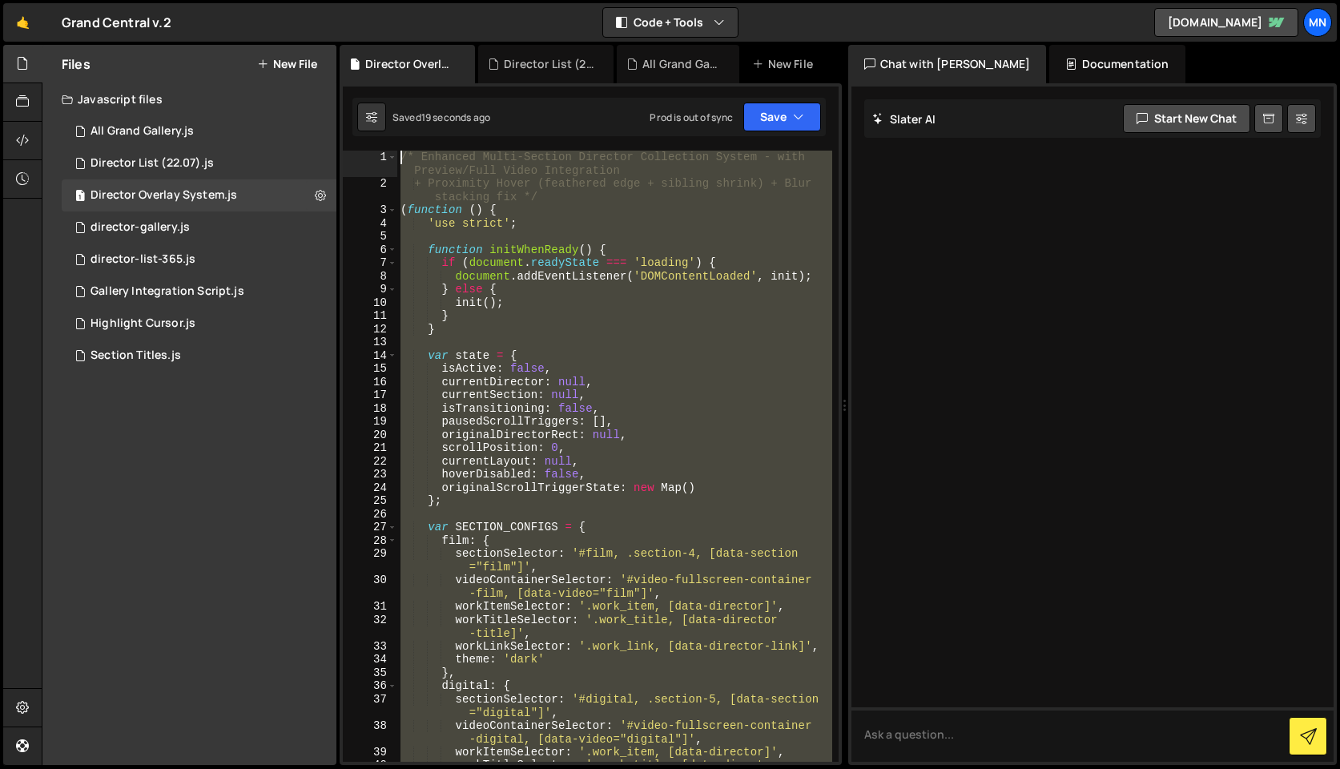
drag, startPoint x: 397, startPoint y: 487, endPoint x: 301, endPoint y: -126, distance: 620.2
click at [301, 0] on html "Projects [GEOGRAPHIC_DATA] Blog [GEOGRAPHIC_DATA] Projects Your Teams Invite te…" at bounding box center [670, 384] width 1340 height 769
paste textarea "})();"
type textarea "})();"
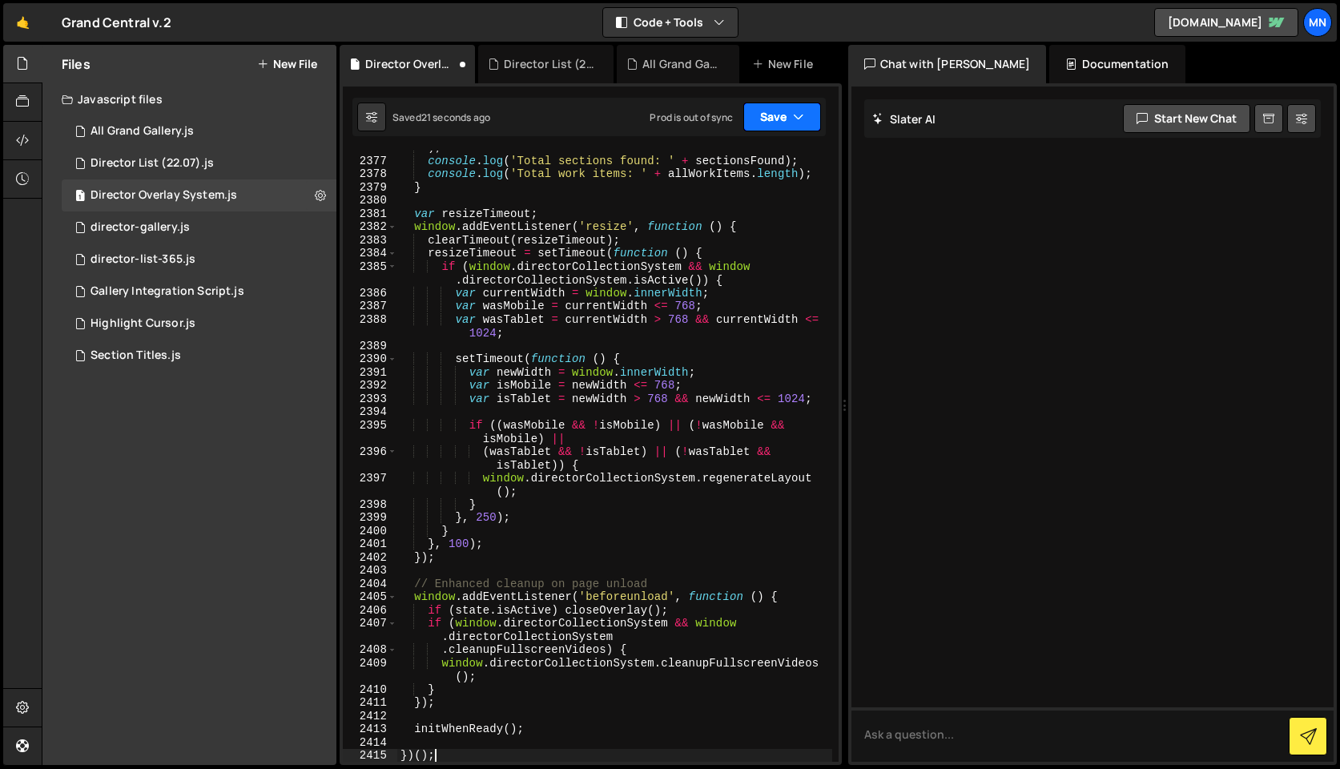
drag, startPoint x: 771, startPoint y: 118, endPoint x: 738, endPoint y: 144, distance: 42.2
click at [769, 118] on button "Save" at bounding box center [782, 117] width 78 height 29
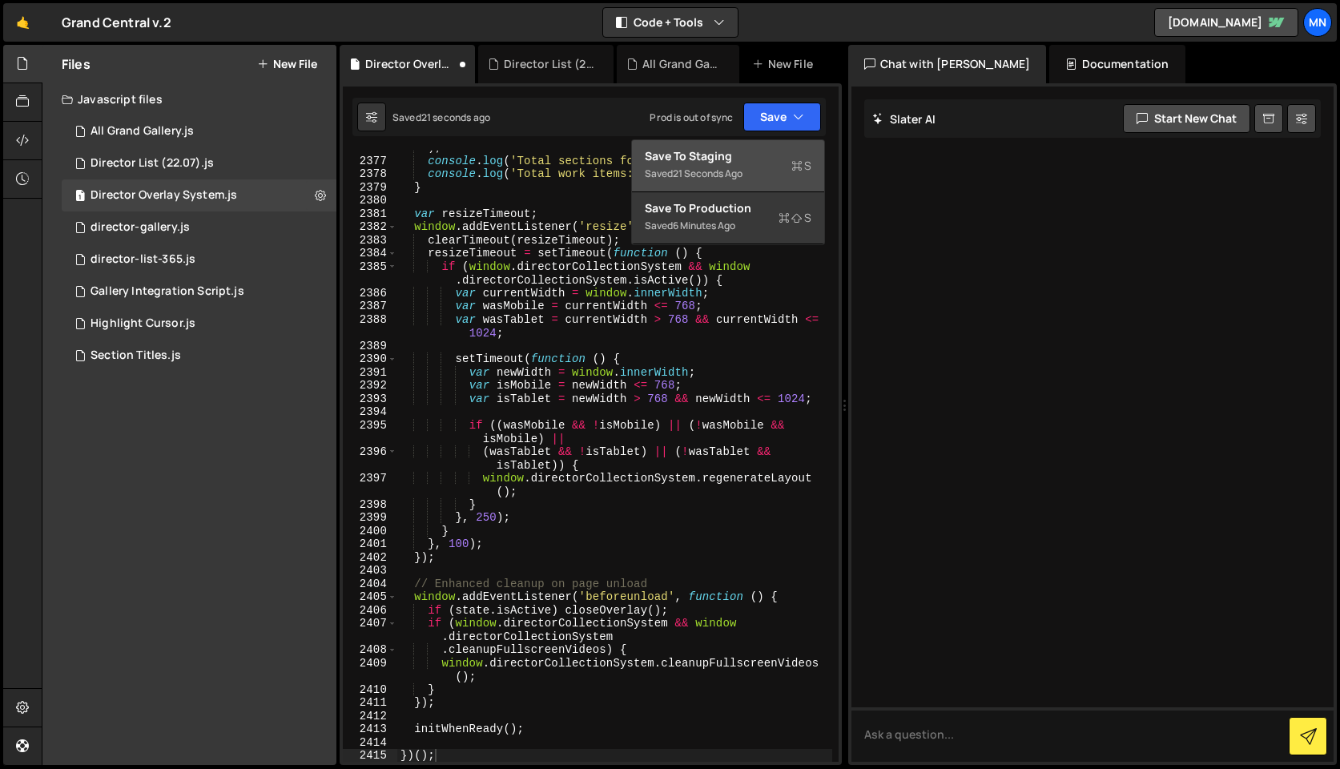
click at [734, 149] on div "Save to Staging S" at bounding box center [728, 156] width 167 height 16
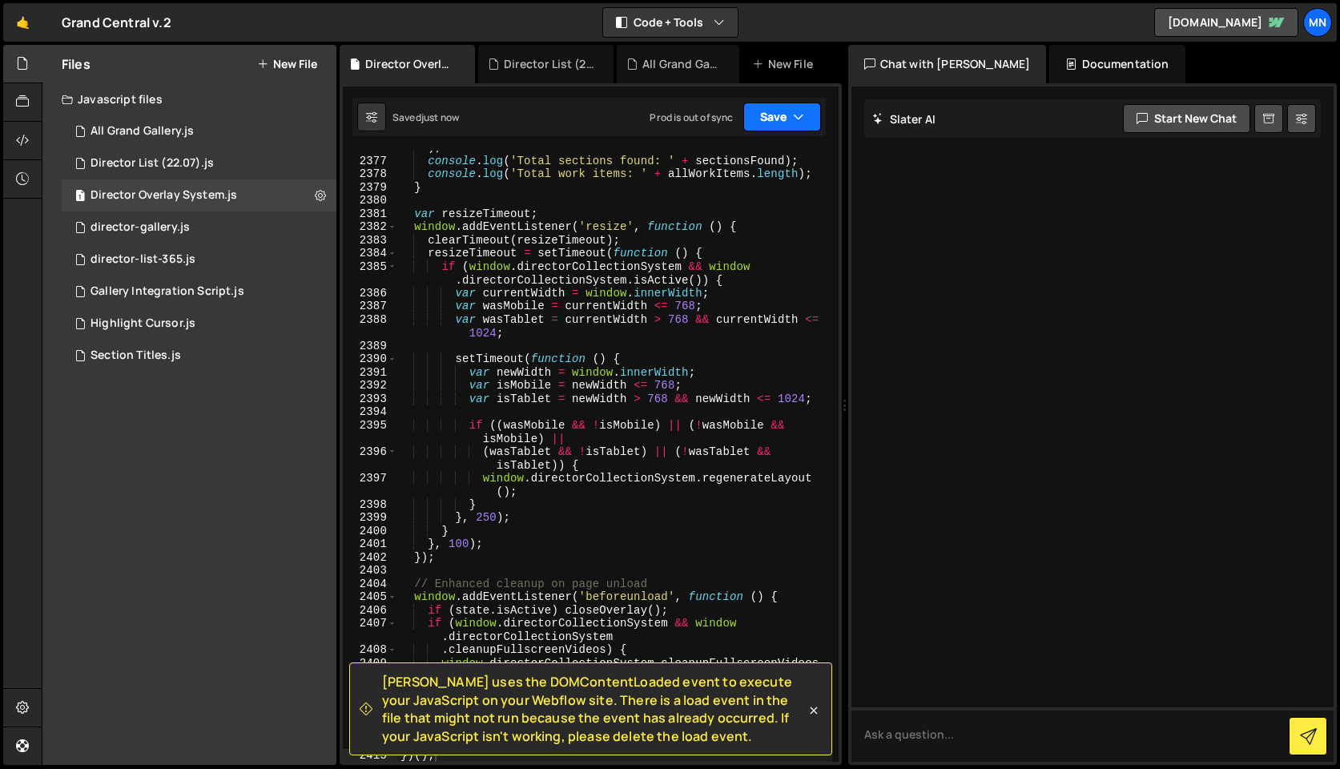
drag, startPoint x: 772, startPoint y: 113, endPoint x: 751, endPoint y: 171, distance: 61.3
click at [772, 113] on button "Save" at bounding box center [782, 117] width 78 height 29
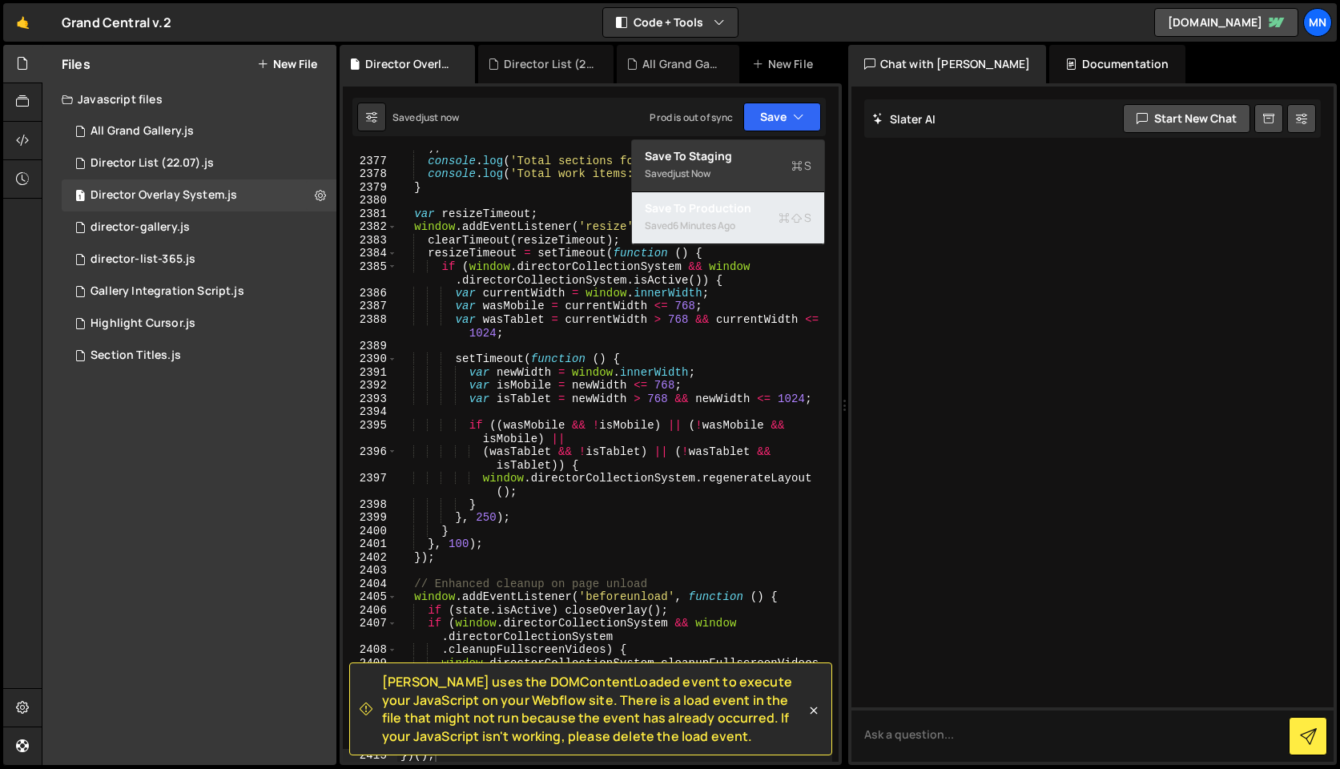
click at [730, 218] on div "Saved 6 minutes ago" at bounding box center [728, 225] width 167 height 19
